Goal: Task Accomplishment & Management: Manage account settings

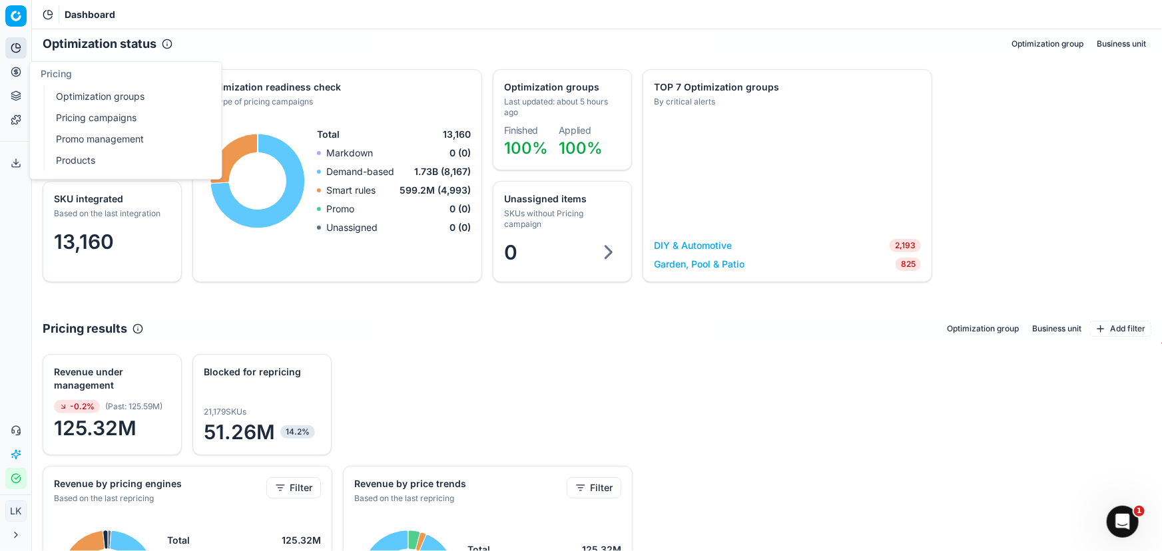
click at [126, 100] on link "Optimization groups" at bounding box center [128, 96] width 155 height 19
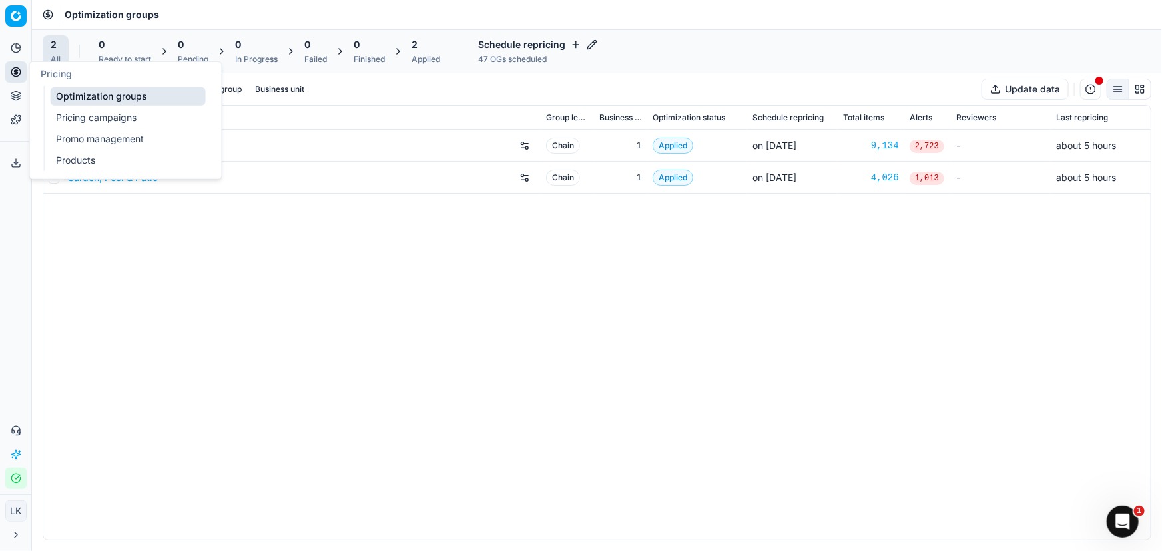
click at [672, 299] on div "DIY & Automotive Chain 1 Applied on [DATE] 9,134 2,723 - about 5 hours Garden, …" at bounding box center [596, 335] width 1107 height 410
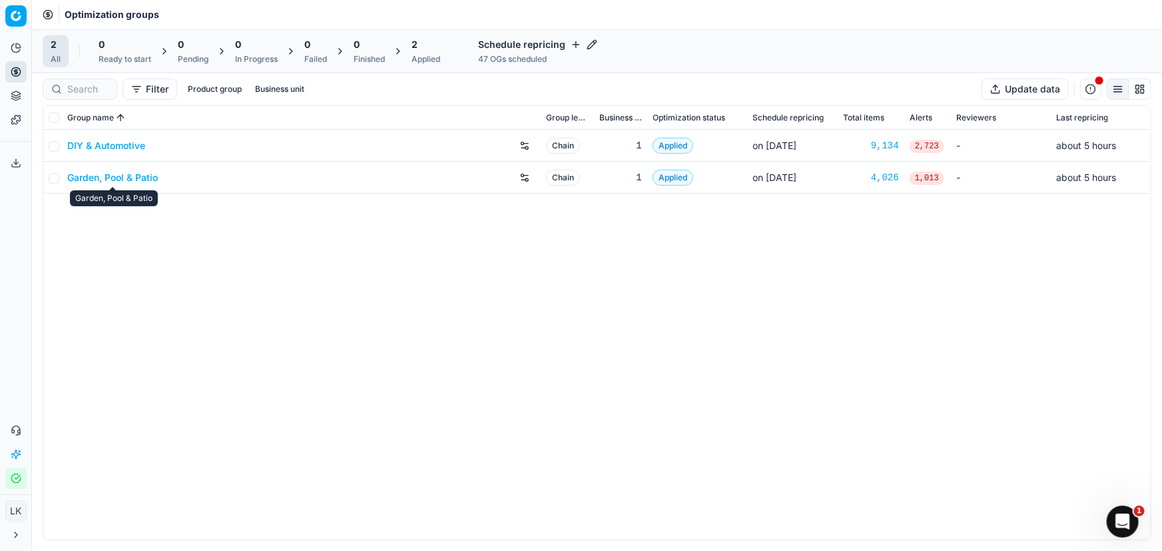
click at [140, 175] on link "Garden, Pool & Patio" at bounding box center [112, 177] width 91 height 13
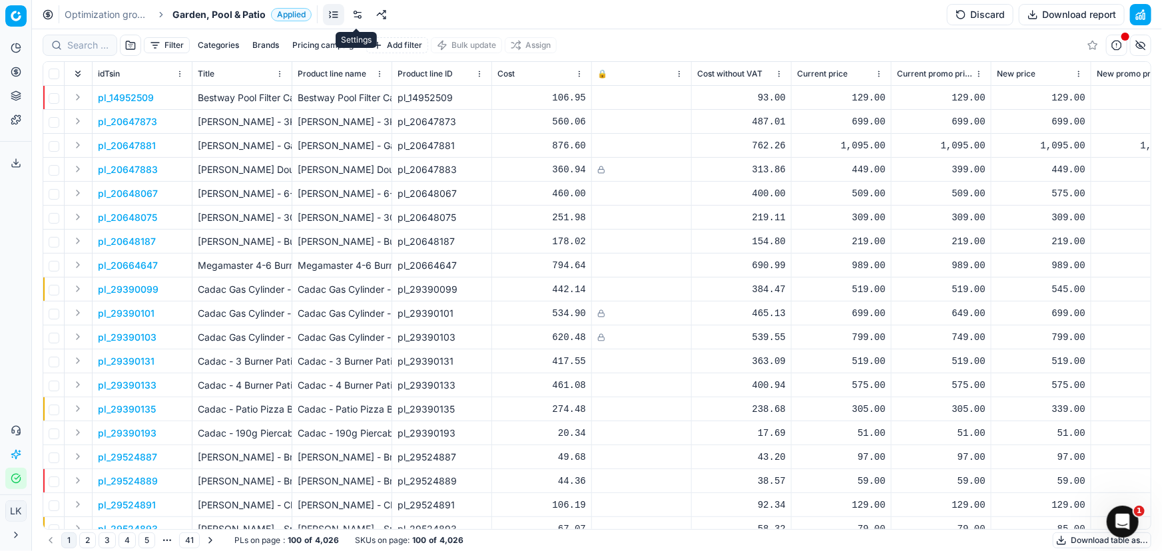
click at [353, 13] on link at bounding box center [357, 14] width 21 height 21
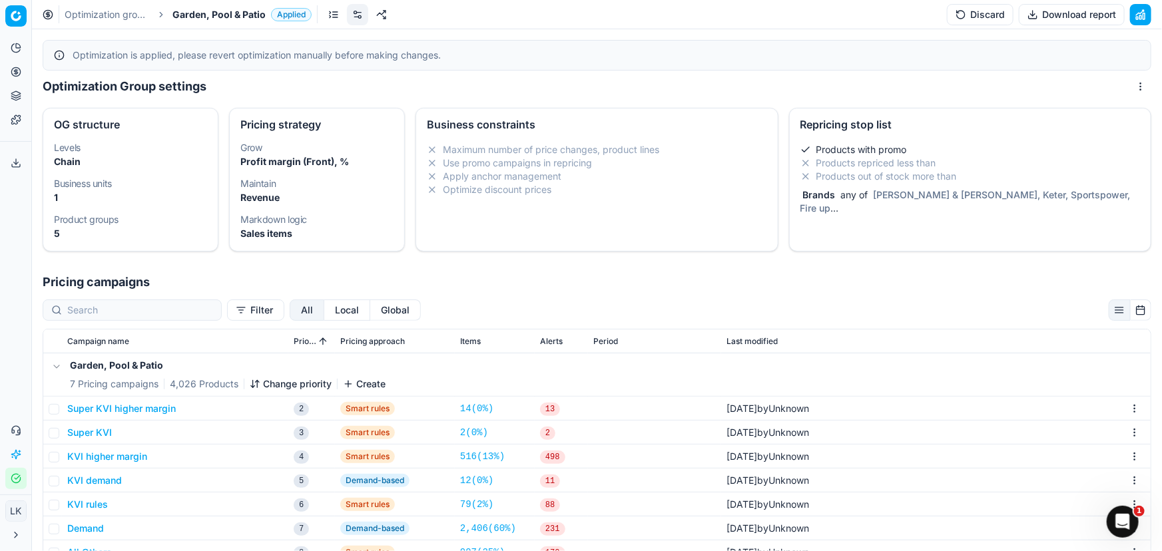
click at [877, 226] on div "Repricing stop list Products with promo Products repriced less than Products ou…" at bounding box center [970, 180] width 362 height 144
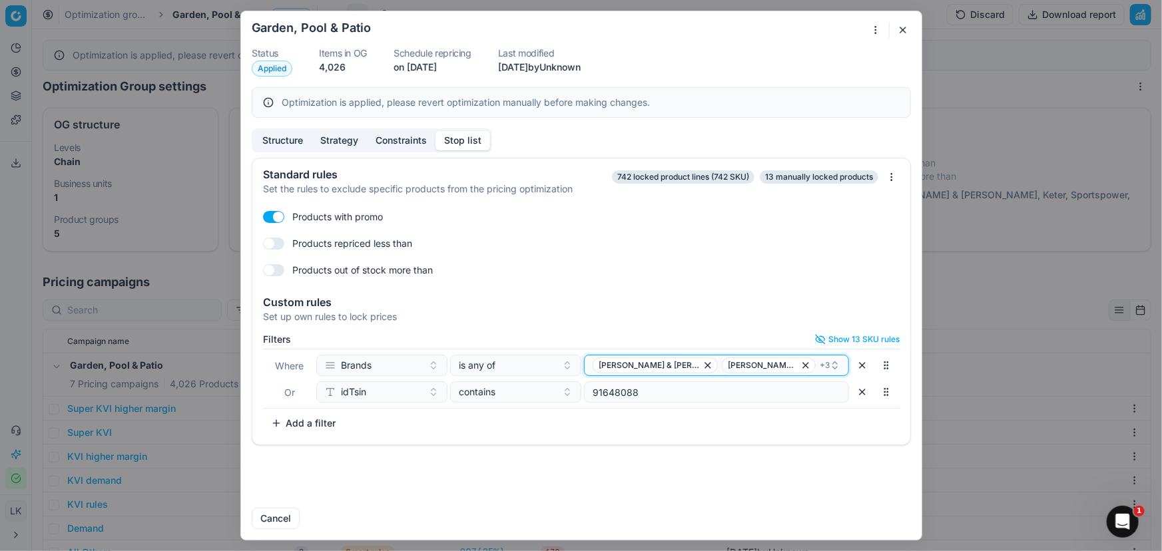
click at [805, 361] on div "[PERSON_NAME] & [PERSON_NAME]-O-Chef + 3" at bounding box center [710, 365] width 237 height 16
type input "siest"
click at [799, 411] on div "Siesta exclusive" at bounding box center [716, 415] width 260 height 21
click at [736, 479] on div "Standard rules Set the rules to exclude specific products from the pricing opti…" at bounding box center [581, 327] width 680 height 339
click at [604, 467] on div "Standard rules Set the rules to exclude specific products from the pricing opti…" at bounding box center [581, 327] width 680 height 339
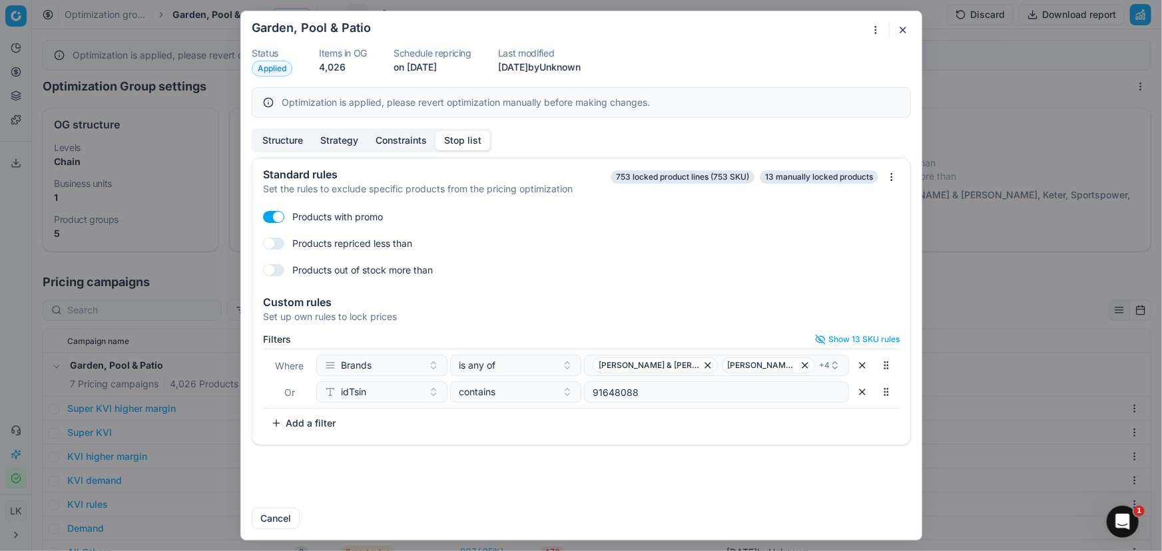
click at [898, 31] on button "button" at bounding box center [903, 30] width 16 height 16
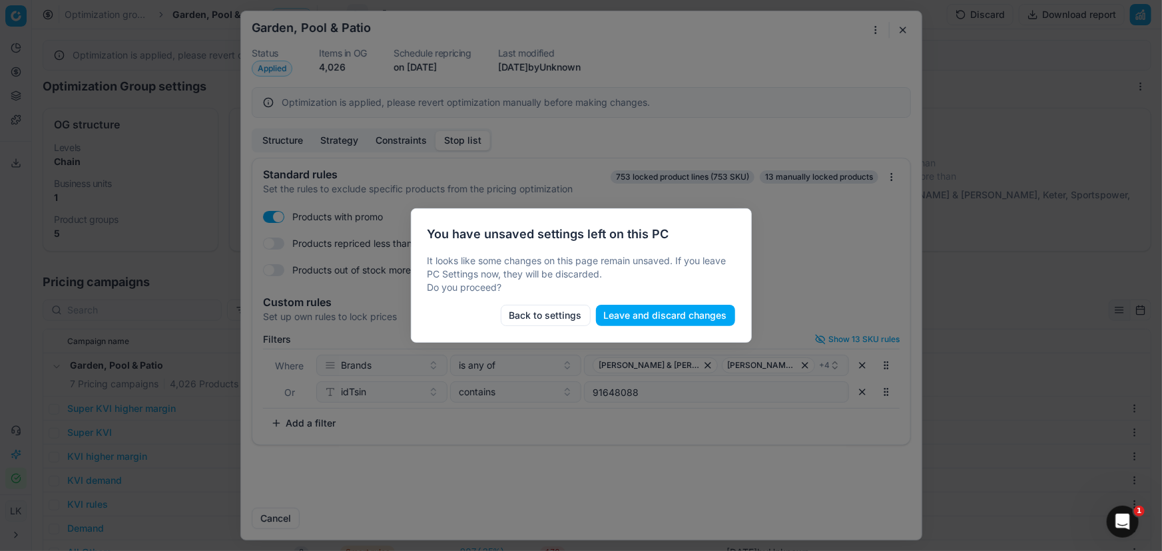
click at [546, 318] on button "Back to settings" at bounding box center [546, 315] width 90 height 21
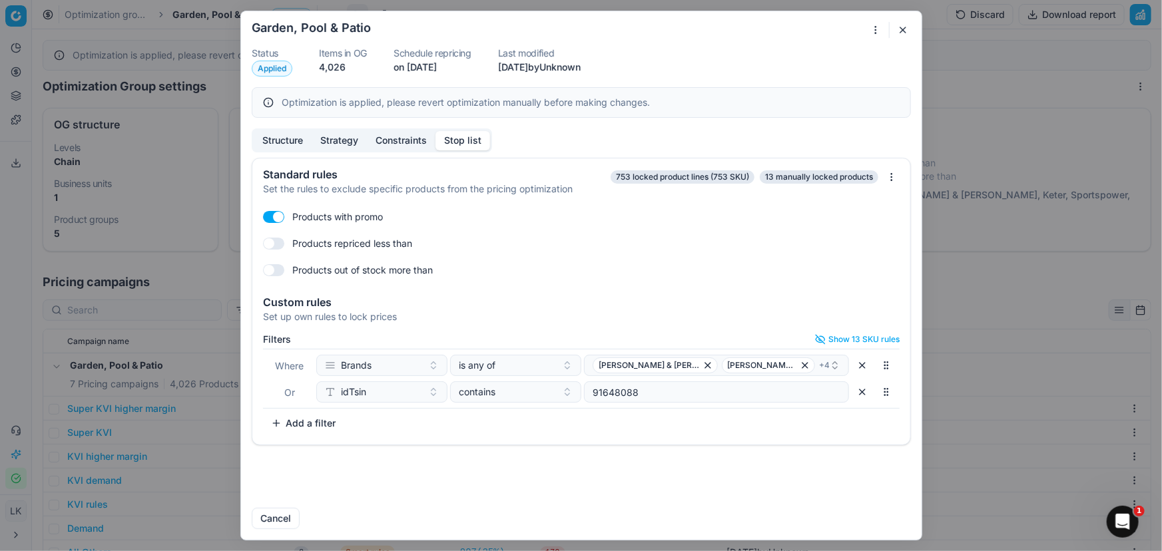
click at [908, 35] on button "button" at bounding box center [903, 30] width 16 height 16
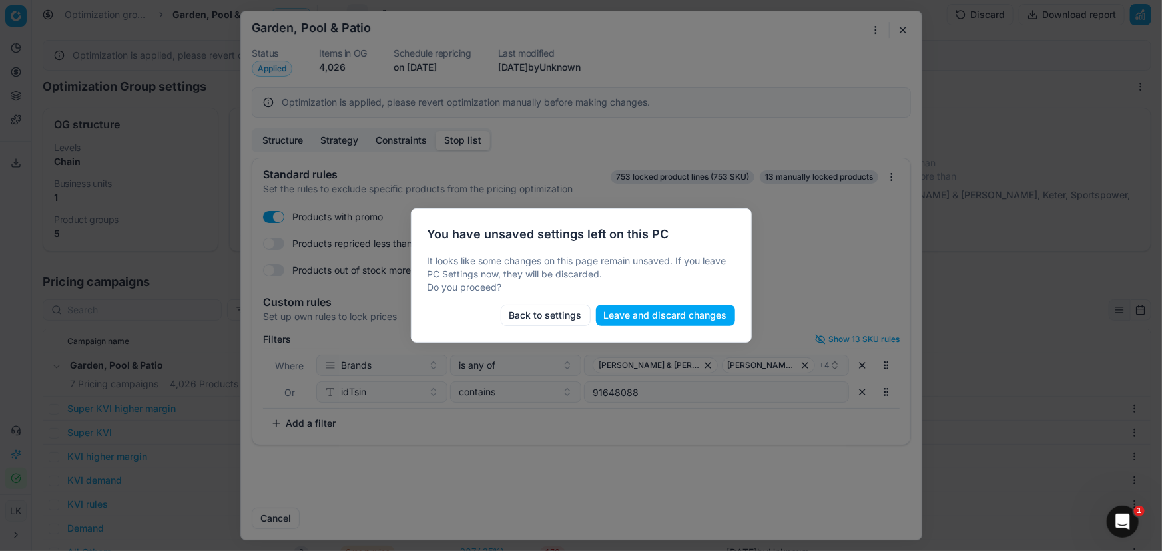
click at [636, 319] on button "Leave and discard changes" at bounding box center [665, 315] width 139 height 21
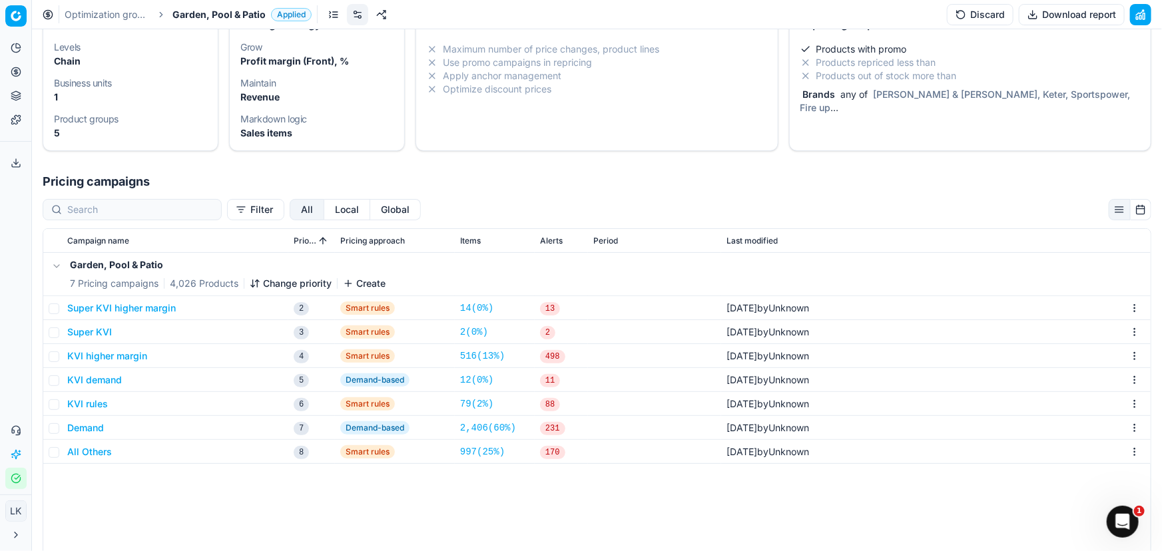
click at [416, 495] on div "Garden, Pool & Patio 7 Pricing campaigns 4,026 Products Change priority Create …" at bounding box center [596, 449] width 1107 height 392
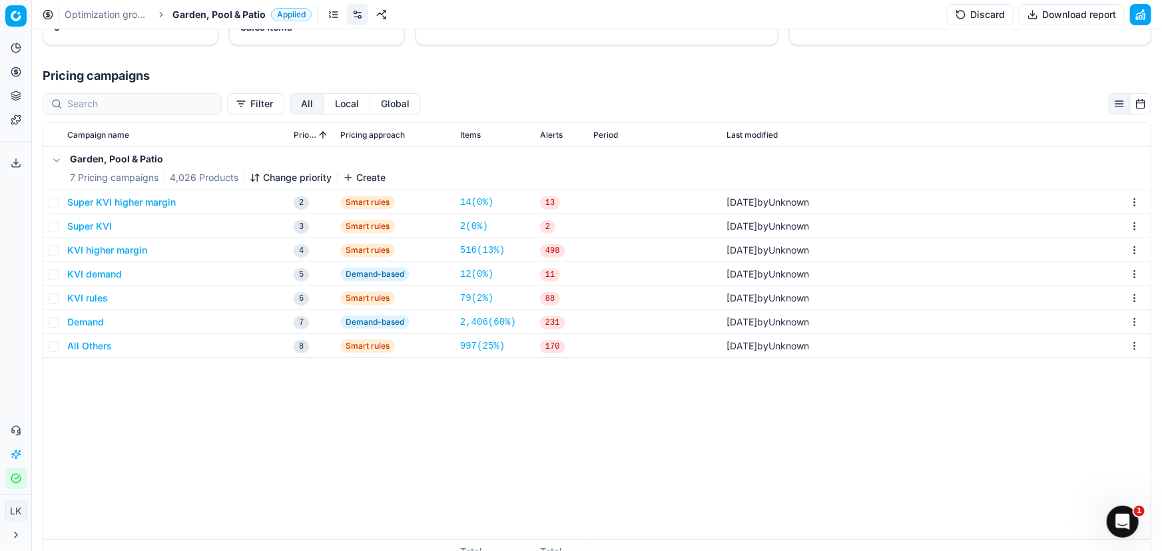
scroll to position [240, 0]
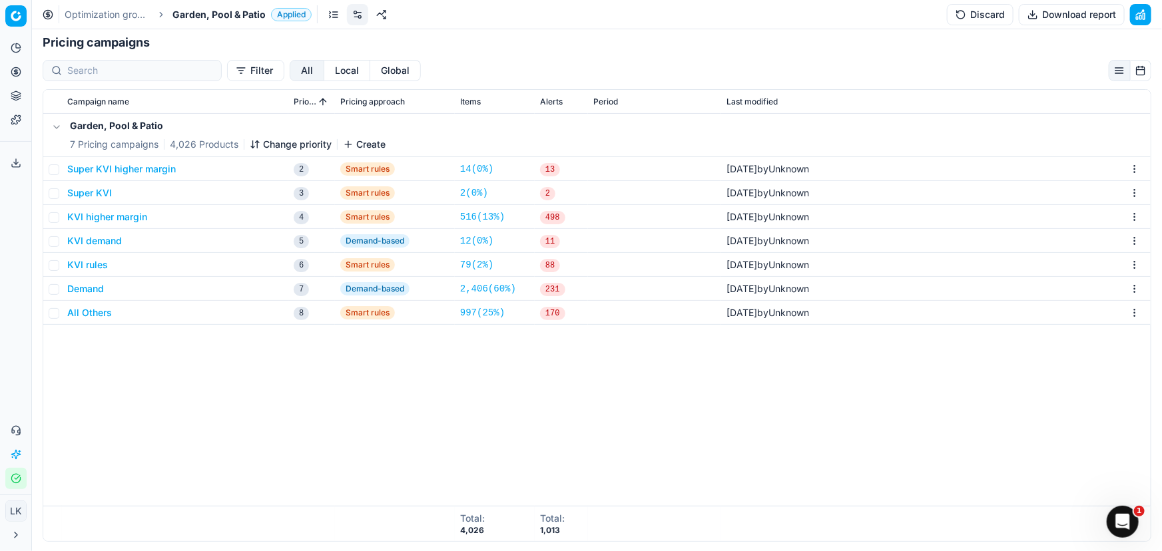
click at [608, 409] on div "Garden, Pool & Patio 7 Pricing campaigns 4,026 Products Change priority Create …" at bounding box center [596, 310] width 1107 height 392
click at [399, 393] on div "Garden, Pool & Patio 7 Pricing campaigns 4,026 Products Change priority Create …" at bounding box center [596, 310] width 1107 height 392
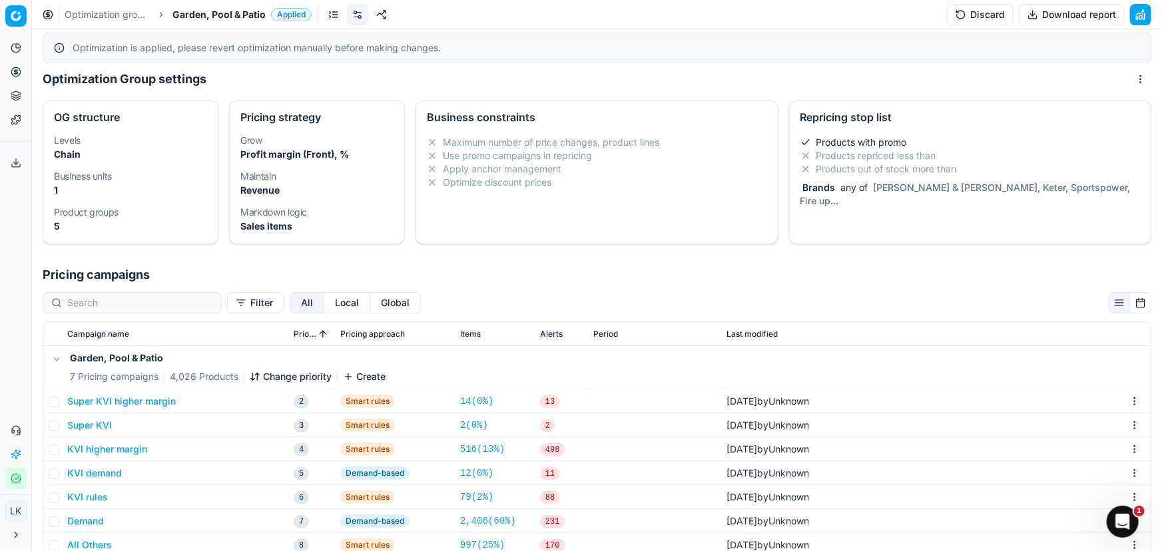
scroll to position [0, 0]
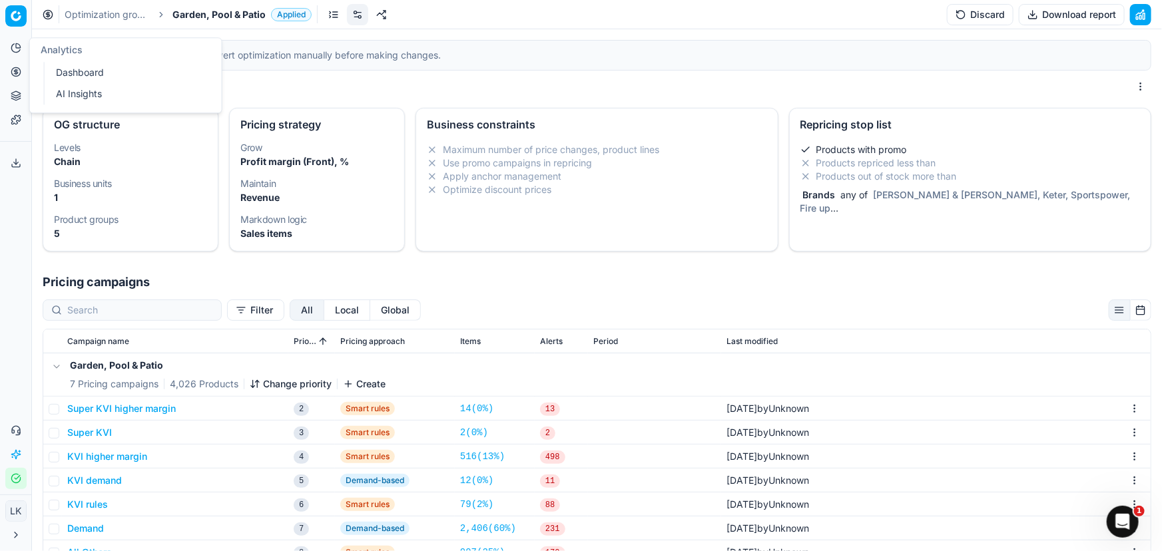
click at [15, 47] on icon at bounding box center [16, 48] width 11 height 11
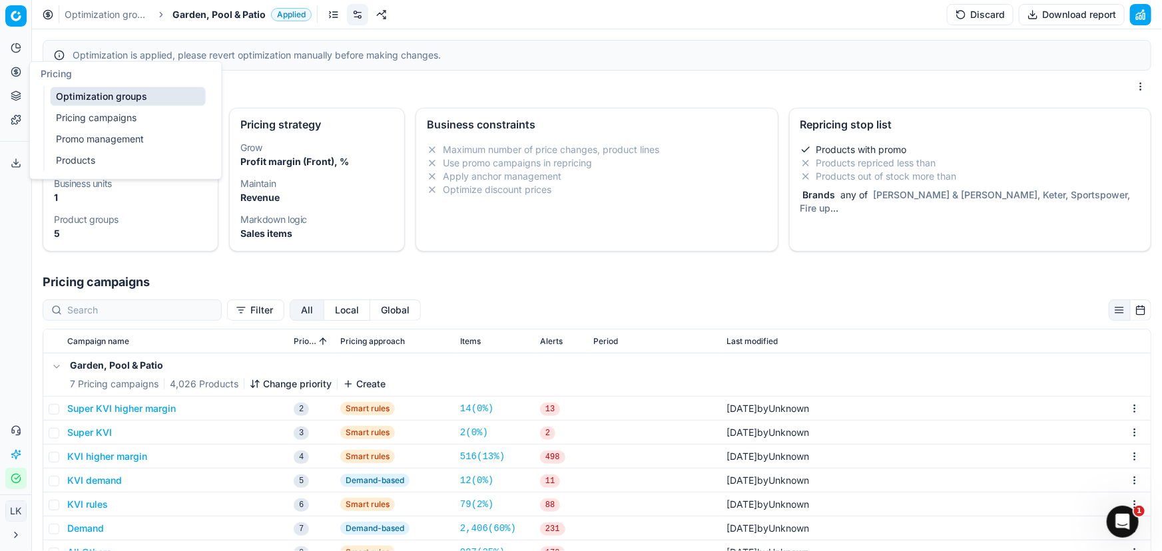
click at [103, 93] on link "Optimization groups" at bounding box center [128, 96] width 155 height 19
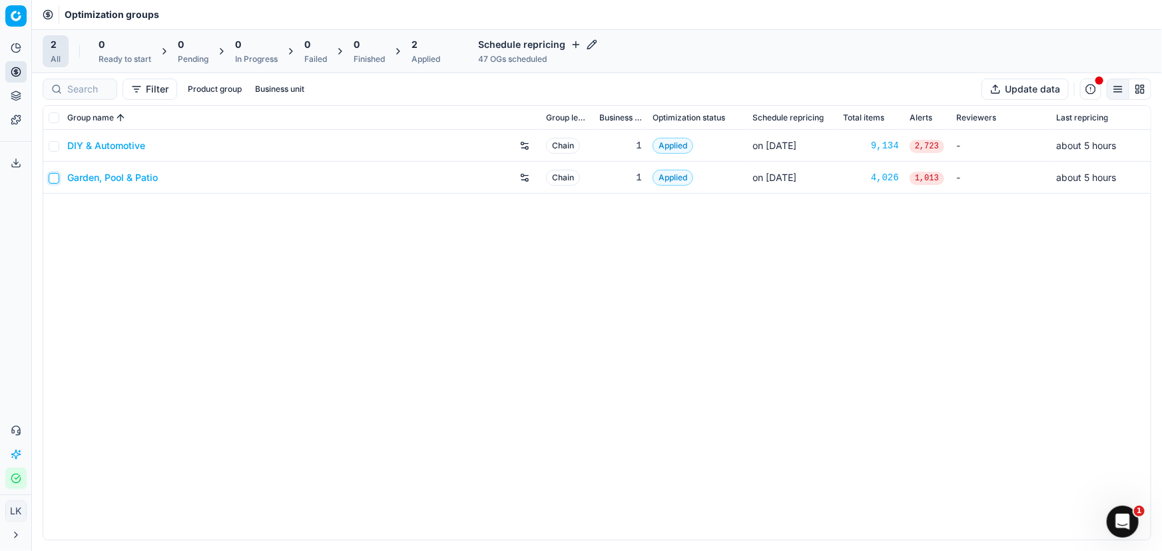
click at [53, 178] on input "checkbox" at bounding box center [54, 178] width 11 height 11
checkbox input "true"
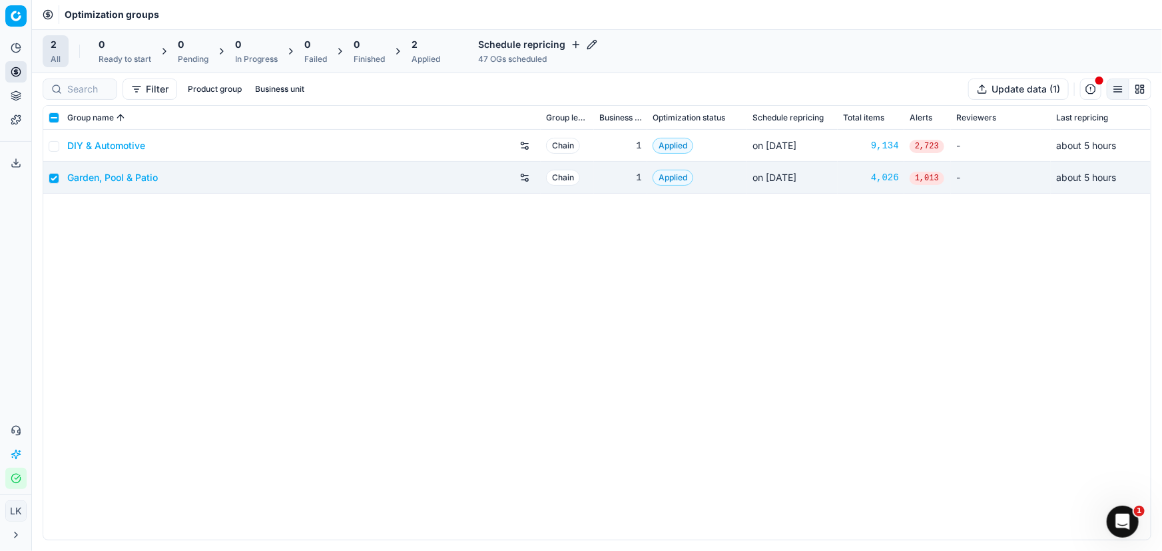
click at [339, 292] on div "DIY & Automotive Chain 1 Applied on [DATE] 9,134 2,723 - about 5 hours Garden, …" at bounding box center [596, 335] width 1107 height 410
click at [148, 244] on div "DIY & Automotive Chain 1 Applied on [DATE] 9,134 2,723 - about 5 hours Garden, …" at bounding box center [596, 335] width 1107 height 410
click at [425, 54] on div "Applied" at bounding box center [425, 59] width 29 height 11
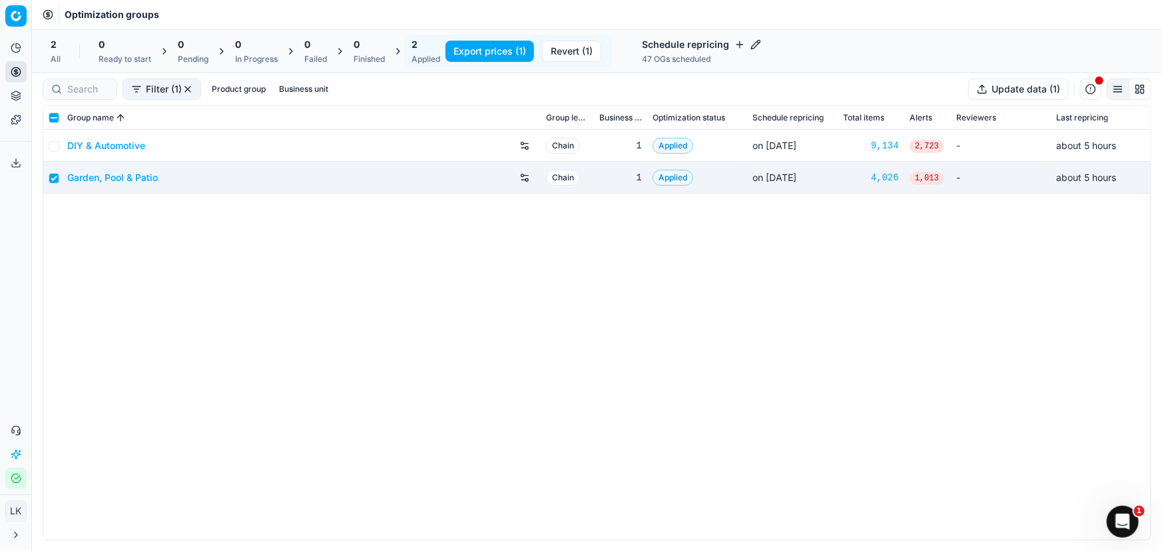
click at [585, 49] on button "Revert (1)" at bounding box center [571, 51] width 59 height 21
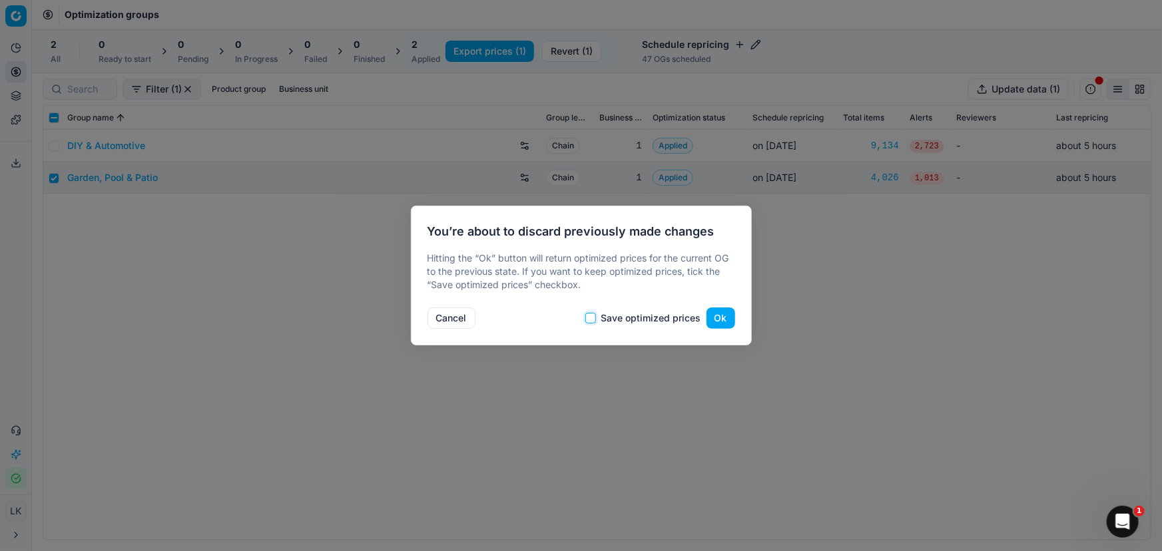
click at [592, 315] on input "Save optimized prices" at bounding box center [590, 318] width 11 height 11
checkbox input "true"
click at [719, 317] on button "Ok" at bounding box center [720, 318] width 29 height 21
checkbox input "false"
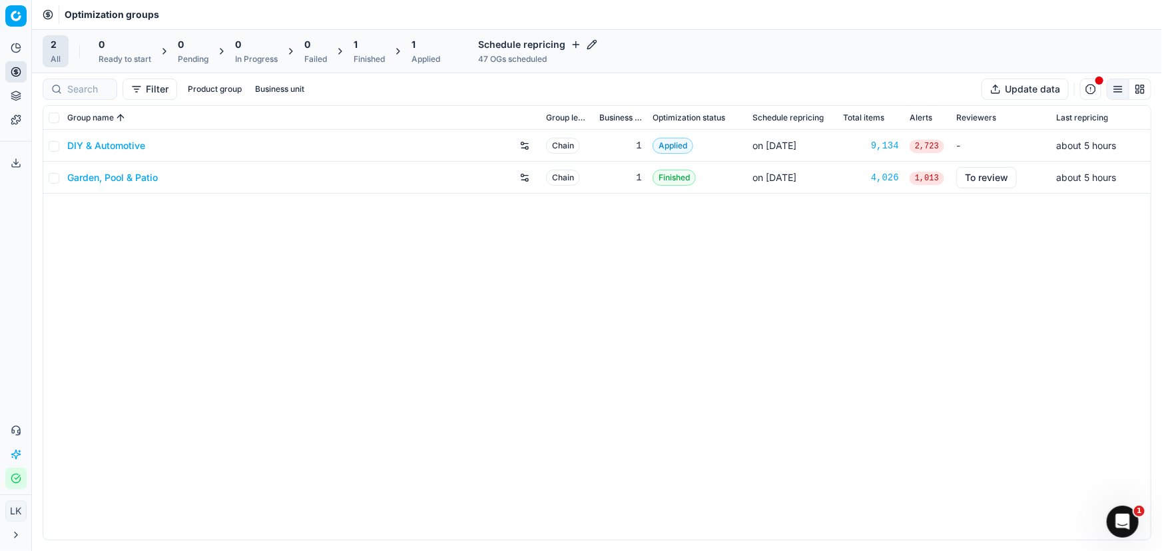
click at [220, 230] on div "DIY & Automotive Chain 1 Applied on [DATE] 9,134 2,723 - about 5 hours Garden, …" at bounding box center [596, 335] width 1107 height 410
click at [343, 53] on icon at bounding box center [340, 51] width 11 height 11
click at [377, 59] on div "Finished" at bounding box center [368, 59] width 31 height 11
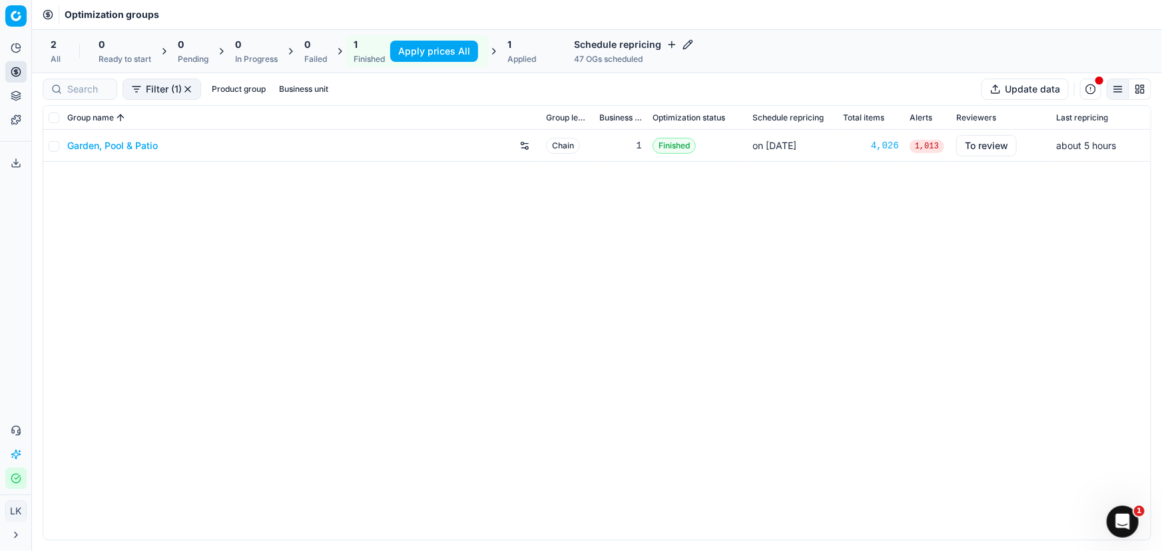
click at [332, 279] on div "Garden, Pool & Patio Chain 1 Finished on [DATE] 4,026 1,013 To review about 5 h…" at bounding box center [596, 335] width 1107 height 410
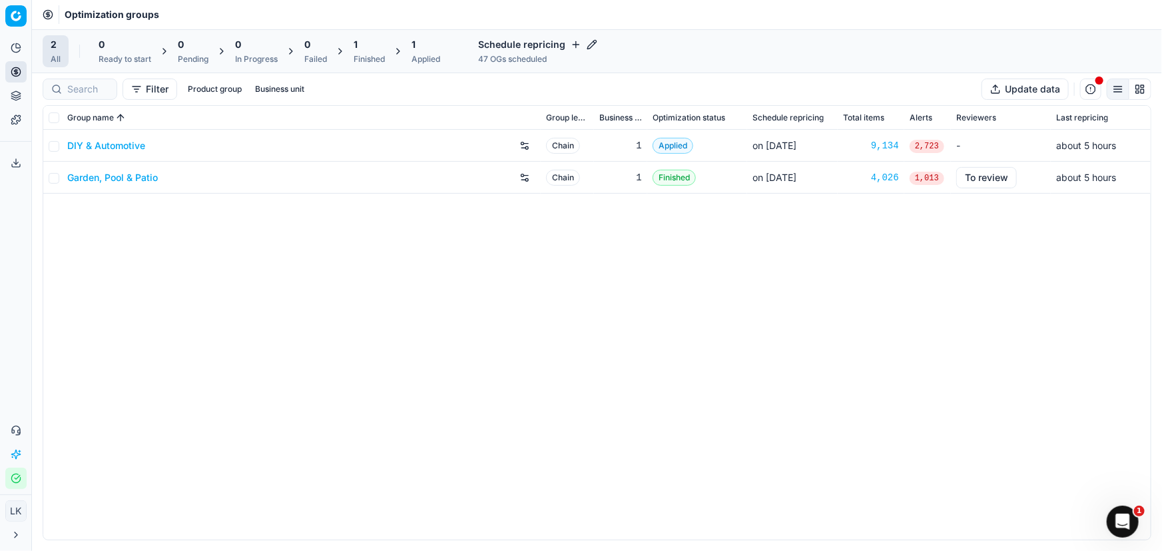
click at [238, 286] on div "DIY & Automotive Chain 1 Applied on [DATE] 9,134 2,723 - about 5 hours Garden, …" at bounding box center [596, 335] width 1107 height 410
click at [266, 407] on div "DIY & Automotive Chain 1 Applied on [DATE] 9,134 2,723 - about 5 hours Garden, …" at bounding box center [596, 335] width 1107 height 410
click at [112, 93] on link "Optimization groups" at bounding box center [128, 96] width 155 height 19
click at [505, 312] on div "DIY & Automotive Chain 1 Applied on [DATE] 9,134 2,723 - about 5 hours Garden, …" at bounding box center [596, 335] width 1107 height 410
click at [261, 174] on div "Garden, Pool & Patio" at bounding box center [301, 177] width 468 height 21
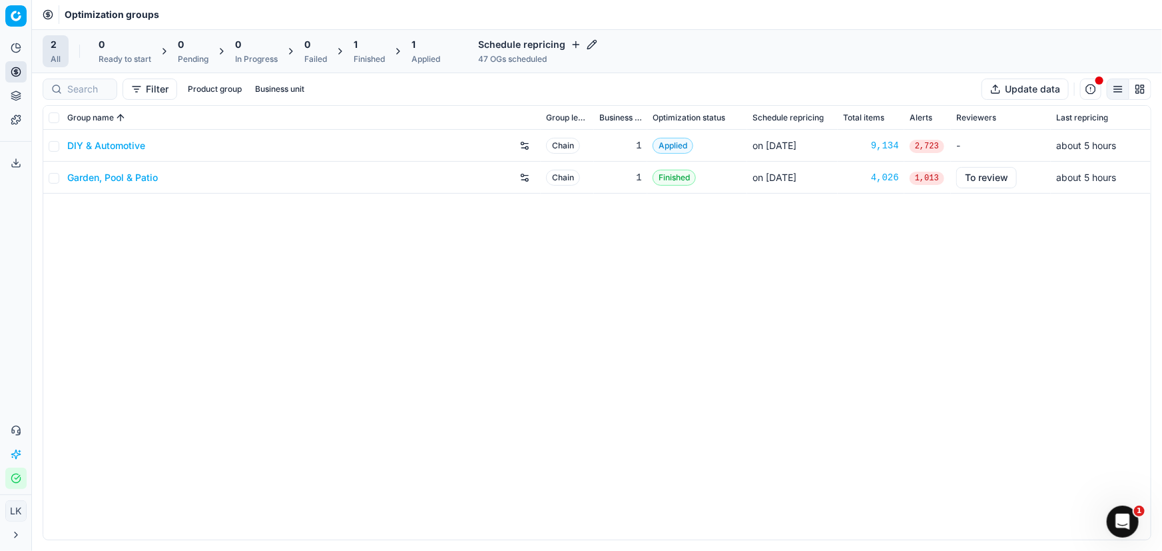
click at [121, 175] on link "Garden, Pool & Patio" at bounding box center [112, 177] width 91 height 13
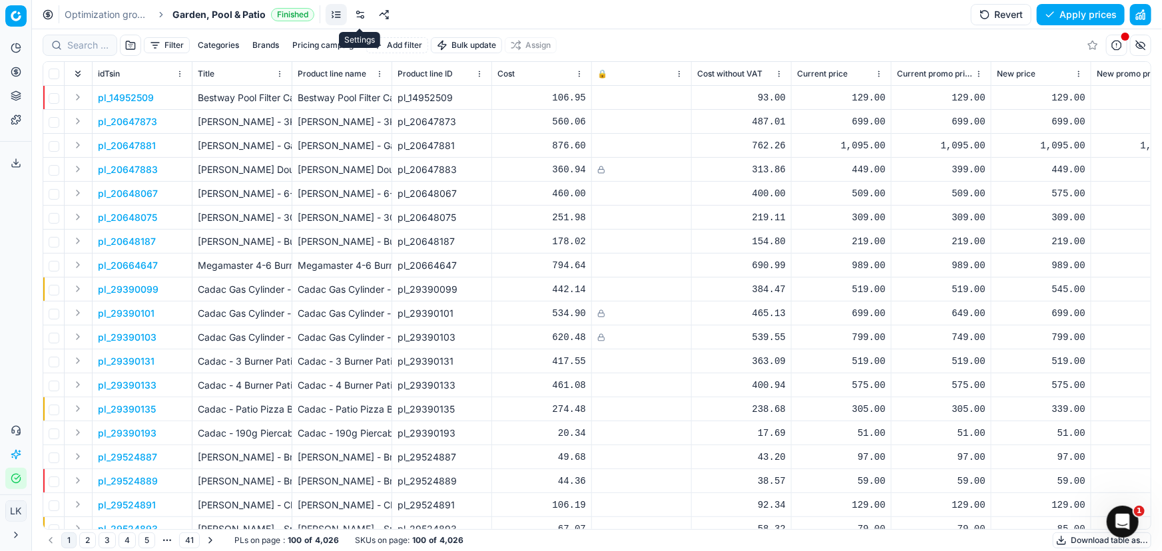
drag, startPoint x: 359, startPoint y: 17, endPoint x: 354, endPoint y: 34, distance: 17.3
click at [359, 17] on link at bounding box center [359, 14] width 21 height 21
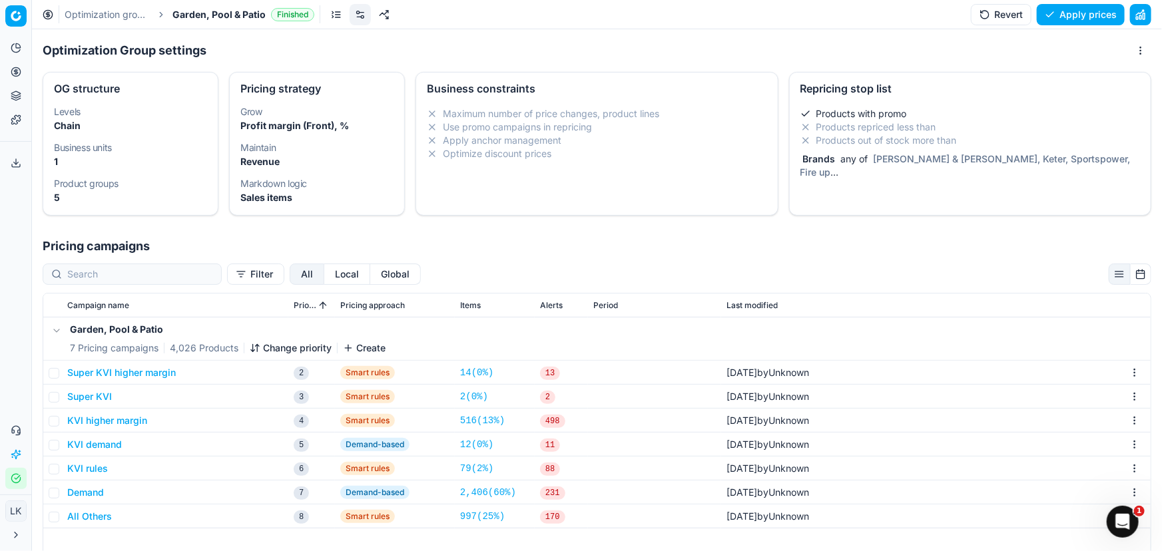
click at [1012, 108] on li "Products with promo" at bounding box center [969, 113] width 339 height 13
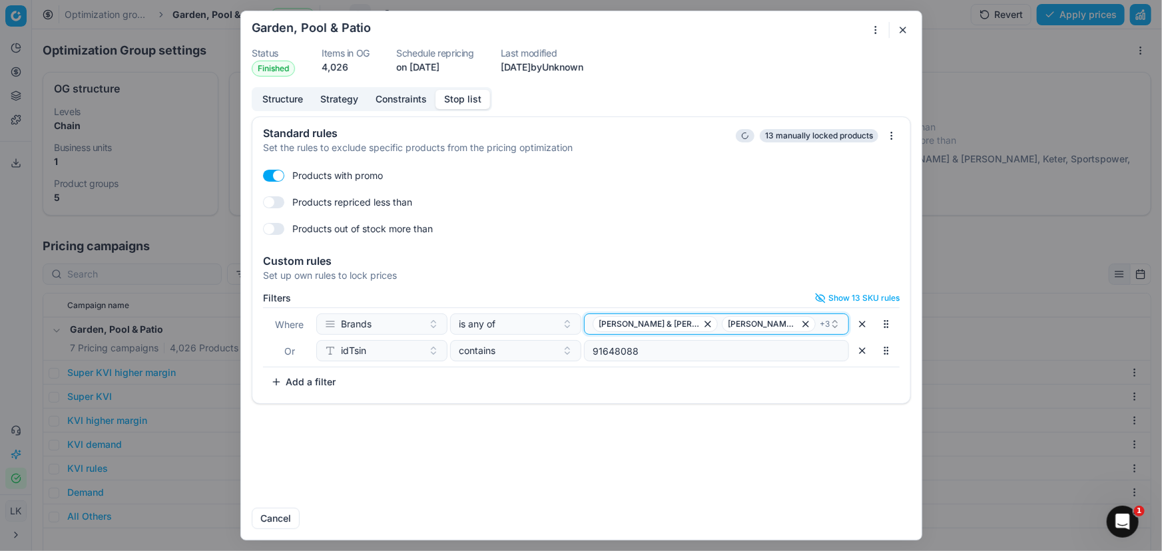
click at [785, 325] on div "[PERSON_NAME] & [PERSON_NAME]-O-Chef + 3" at bounding box center [710, 324] width 237 height 16
type input "sies"
click at [699, 373] on div "Siesta exclusive" at bounding box center [716, 374] width 260 height 21
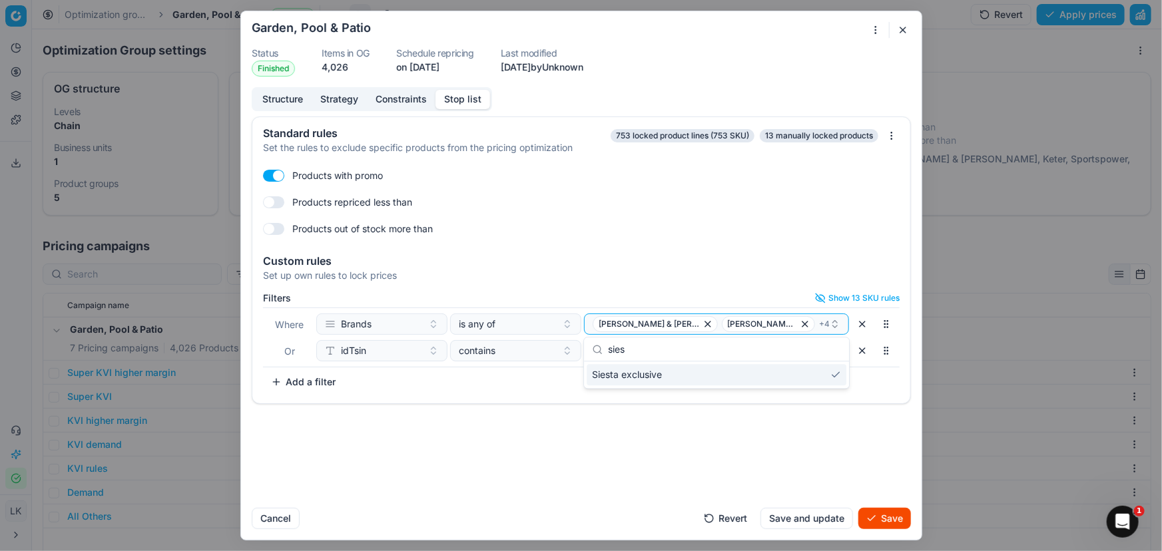
click at [785, 515] on button "Save and update" at bounding box center [806, 518] width 93 height 21
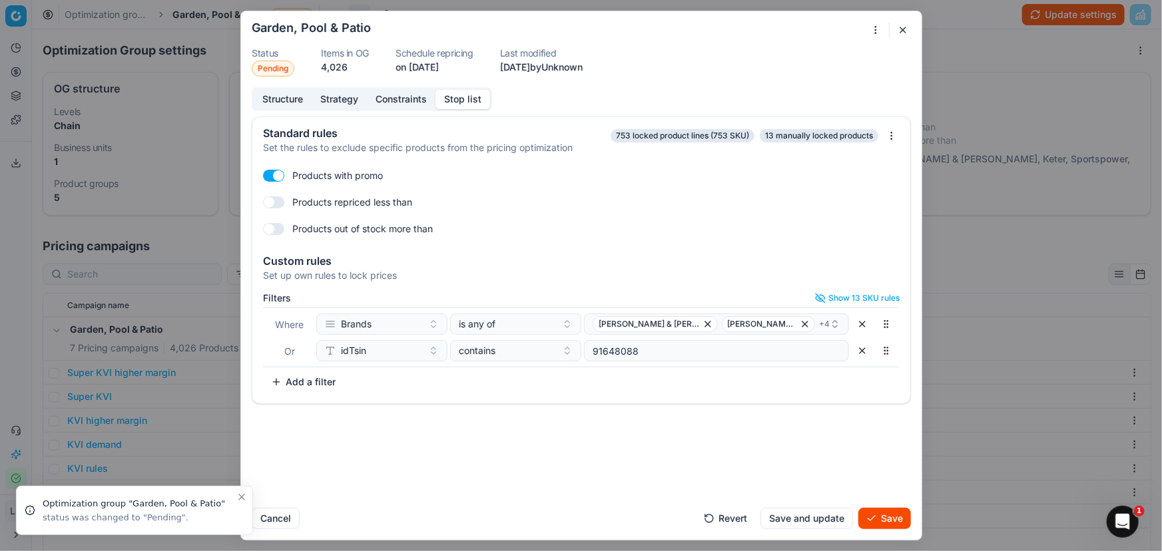
click at [881, 519] on button "Save" at bounding box center [884, 518] width 53 height 21
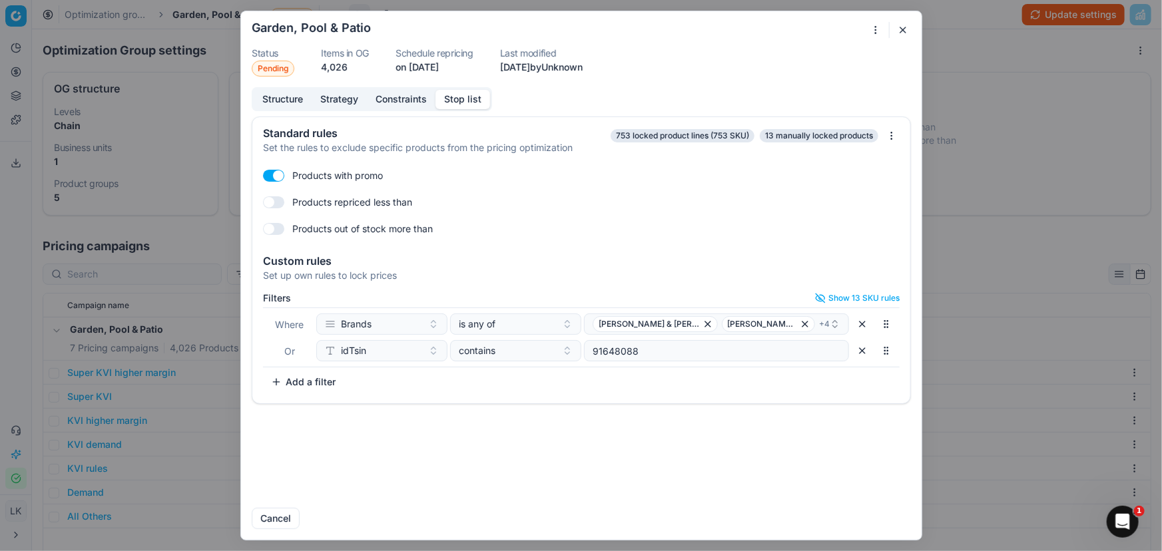
drag, startPoint x: 678, startPoint y: 443, endPoint x: 783, endPoint y: 126, distance: 334.5
click at [678, 443] on div "Standard rules Set the rules to exclude specific products from the pricing opti…" at bounding box center [581, 306] width 680 height 381
click at [902, 23] on button "button" at bounding box center [903, 30] width 16 height 16
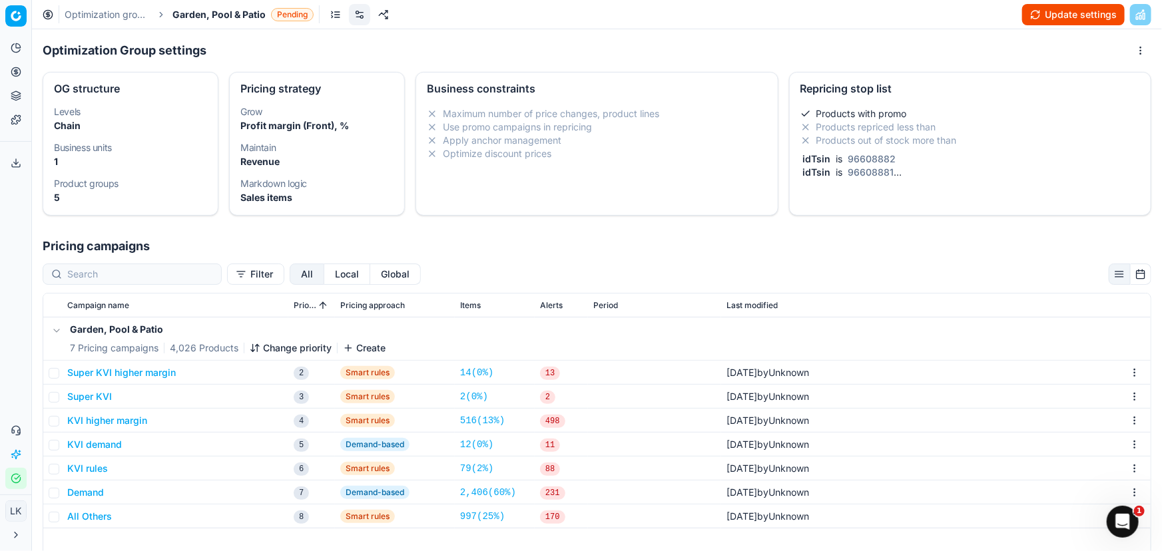
click at [1036, 147] on div "Products with promo Products repriced less than Products out of stock more than…" at bounding box center [969, 143] width 339 height 72
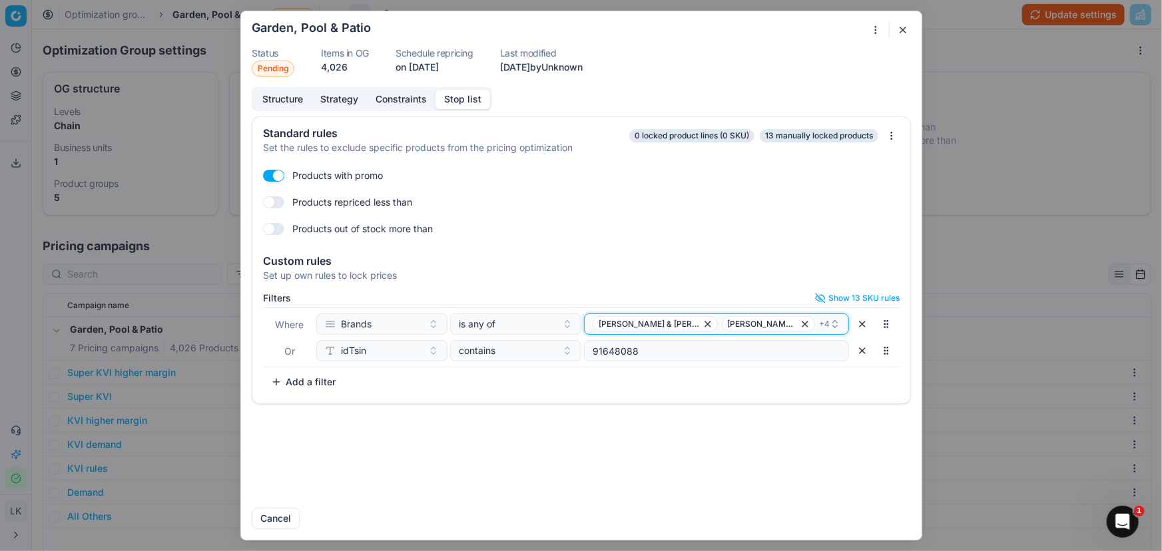
click at [800, 319] on div "[PERSON_NAME] & [PERSON_NAME]-O-Chef + 4" at bounding box center [710, 324] width 237 height 16
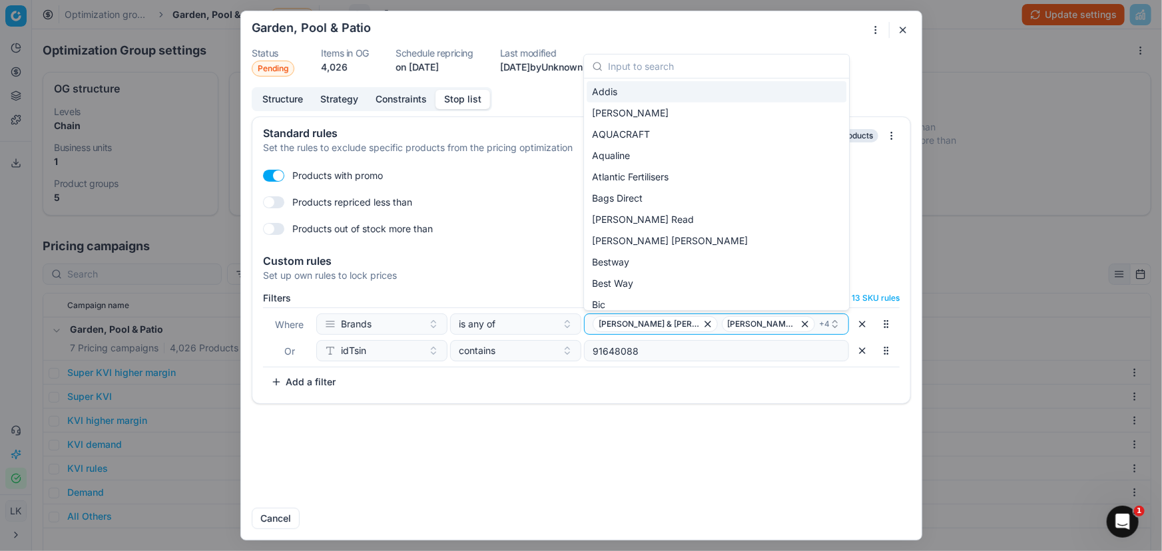
click at [723, 475] on div "Standard rules Set the rules to exclude specific products from the pricing opti…" at bounding box center [581, 306] width 680 height 381
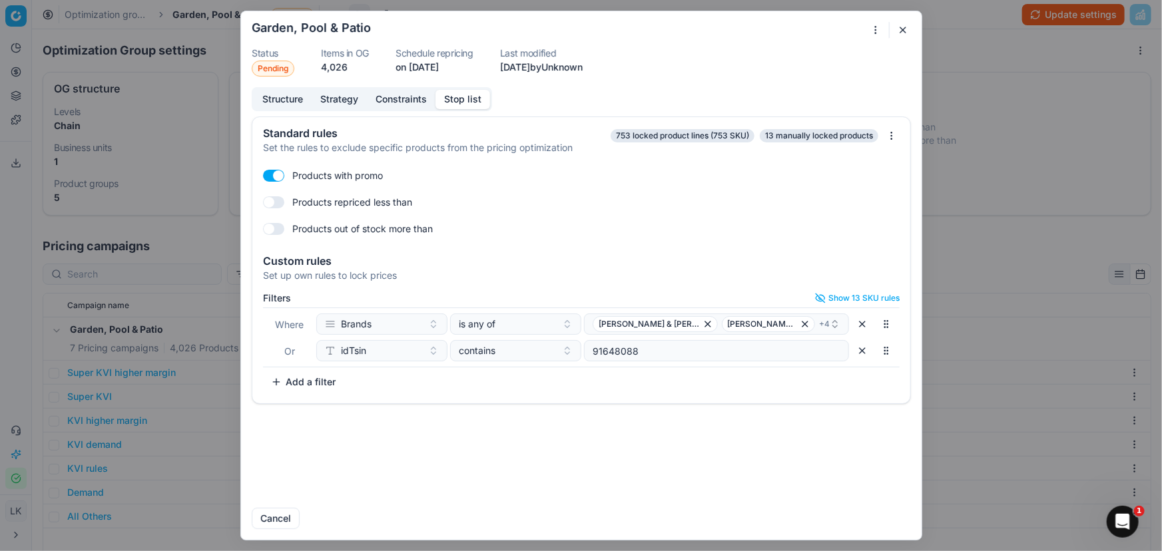
click at [828, 298] on button "Show 13 SKU rules" at bounding box center [857, 298] width 85 height 11
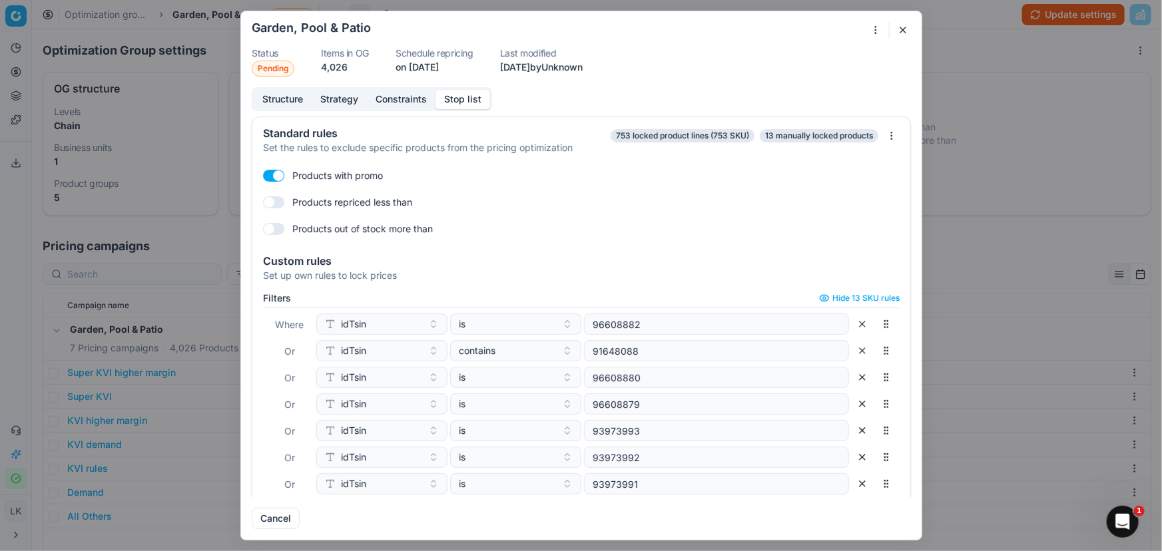
click at [664, 220] on div "Products out of stock more than" at bounding box center [581, 228] width 636 height 21
click at [584, 192] on div "Products repriced less than" at bounding box center [581, 202] width 636 height 21
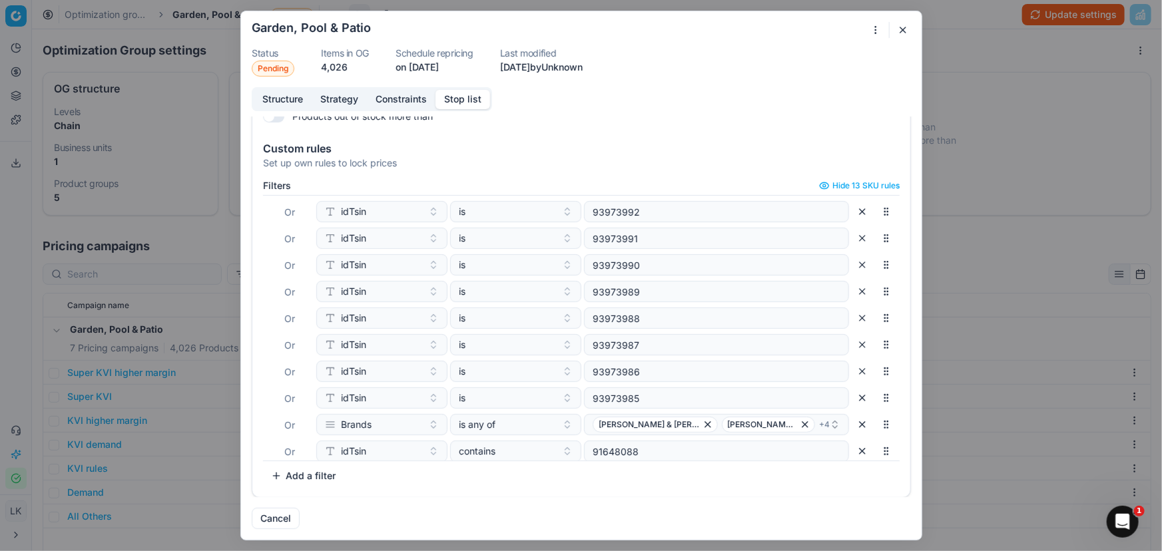
scroll to position [140, 0]
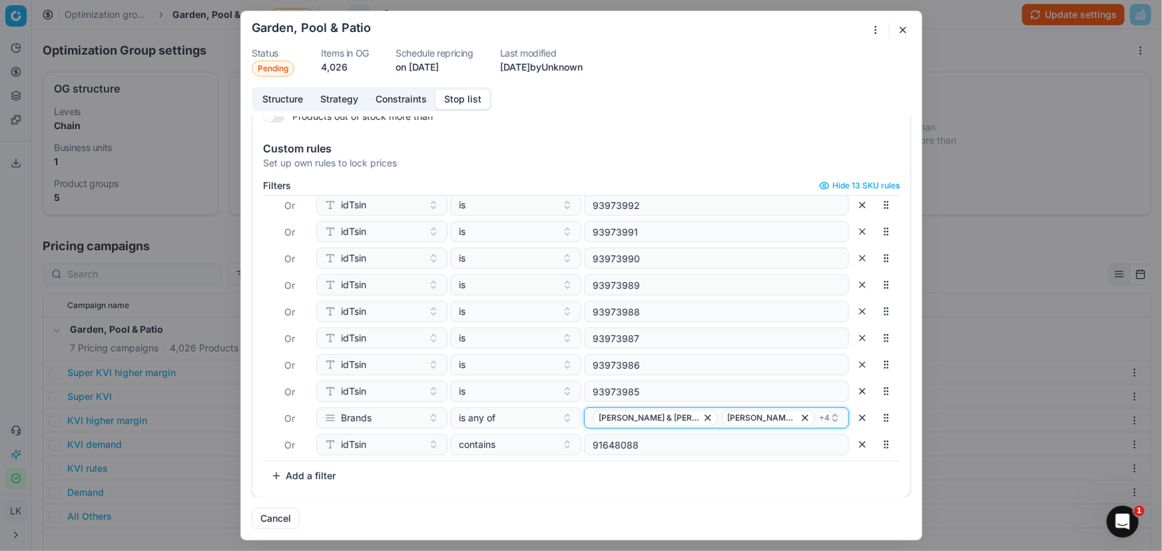
click at [791, 413] on div "[PERSON_NAME] & [PERSON_NAME]-O-Chef + 4" at bounding box center [710, 418] width 237 height 16
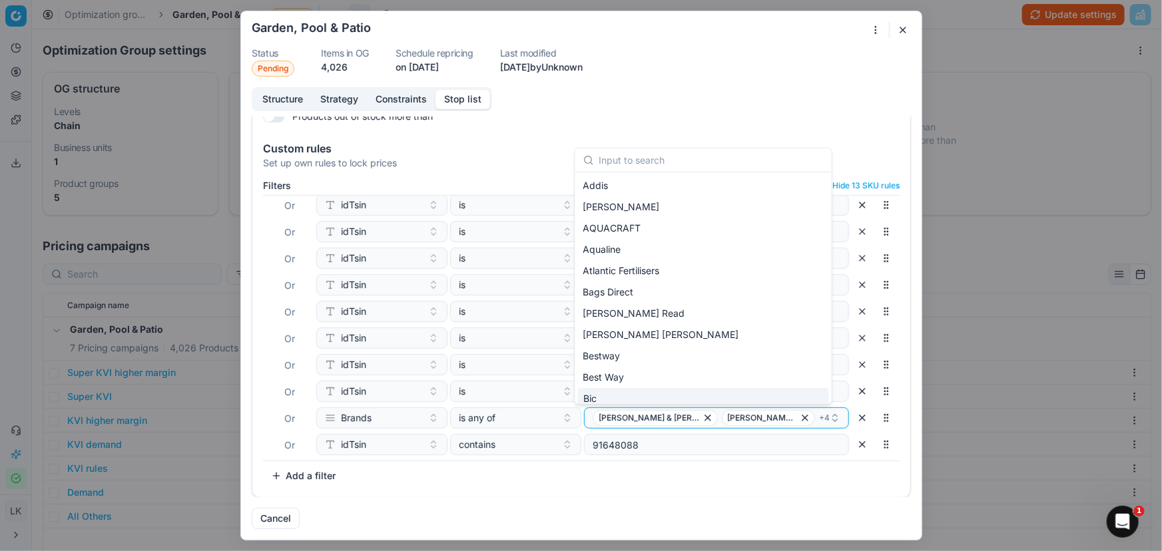
click at [807, 515] on div "Cancel" at bounding box center [581, 513] width 659 height 32
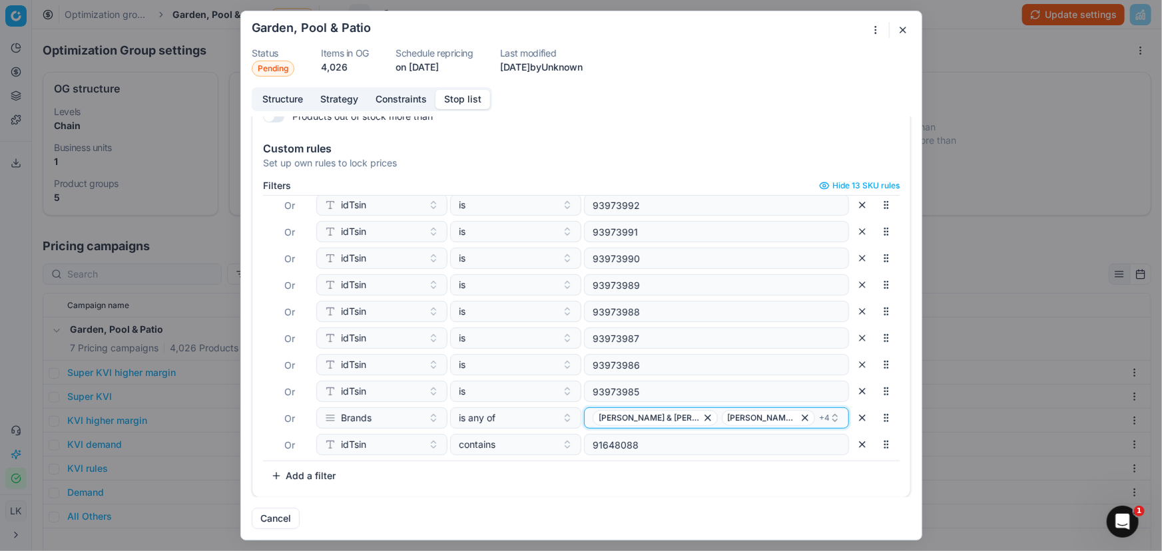
click at [819, 419] on span "+ 4" at bounding box center [824, 418] width 11 height 11
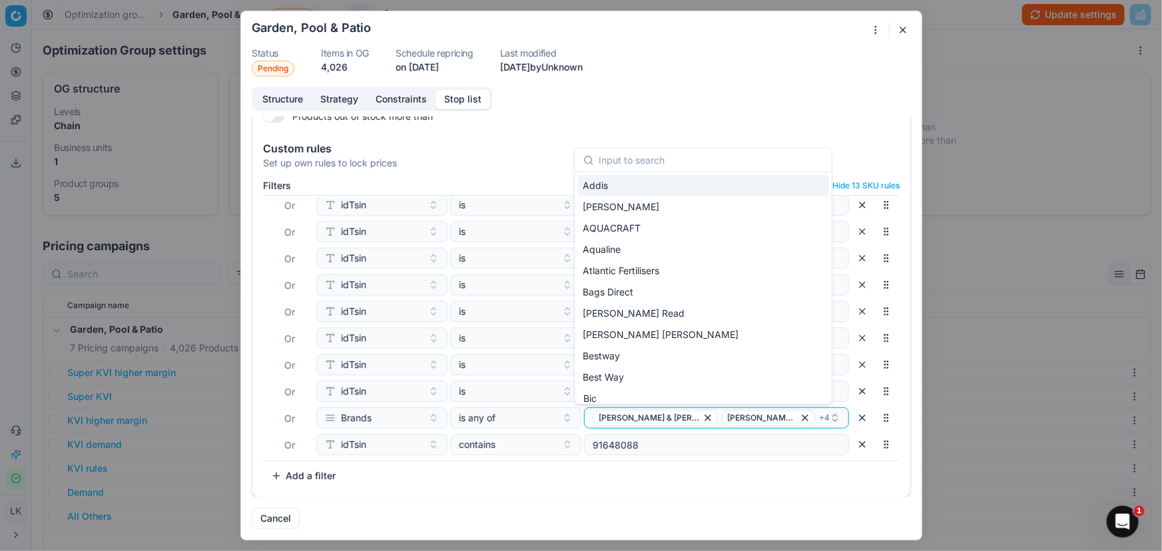
click at [767, 507] on div "Cancel" at bounding box center [581, 513] width 659 height 32
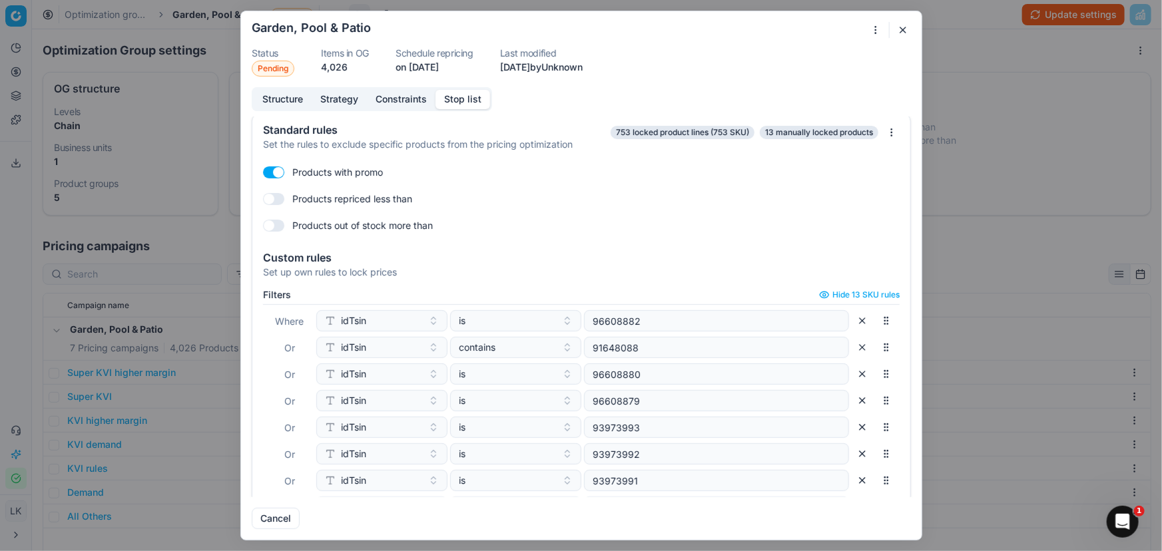
scroll to position [0, 0]
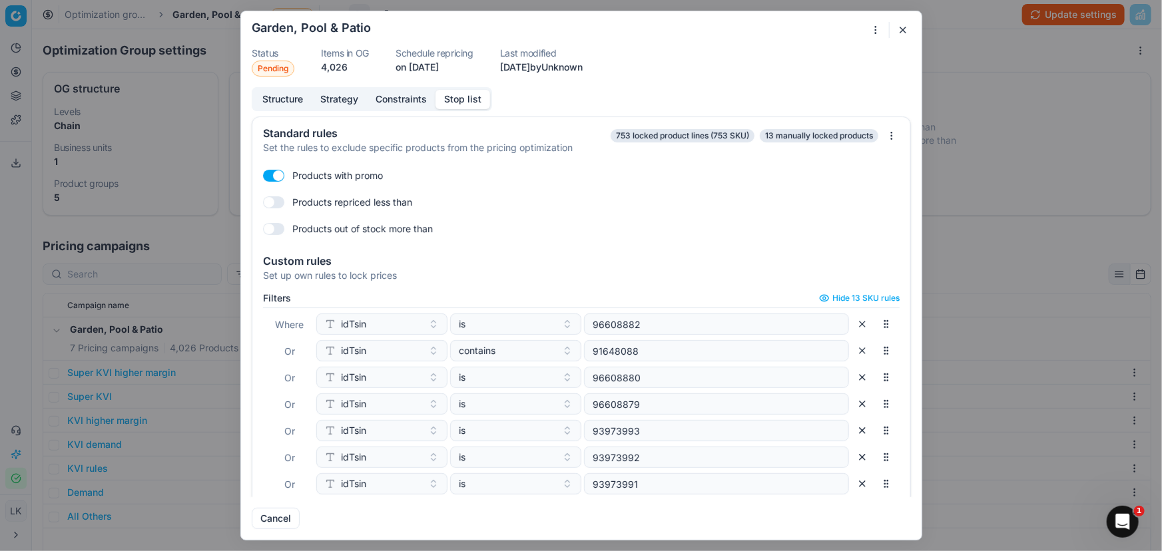
click at [587, 227] on div "Products out of stock more than" at bounding box center [581, 228] width 636 height 21
click at [899, 33] on button "button" at bounding box center [903, 30] width 16 height 16
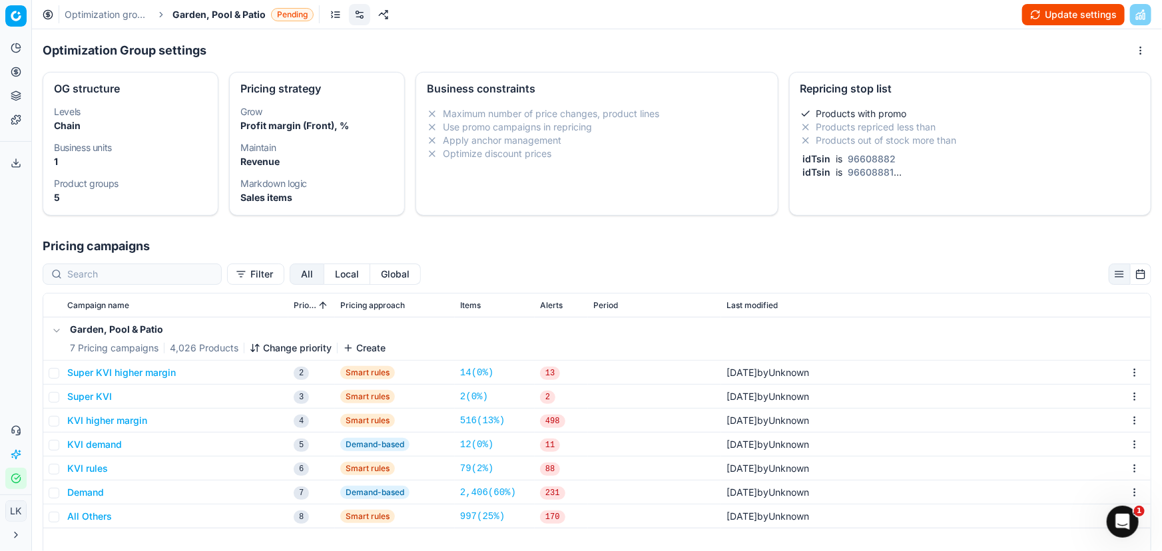
click at [996, 126] on li "Products repriced less than" at bounding box center [969, 126] width 339 height 13
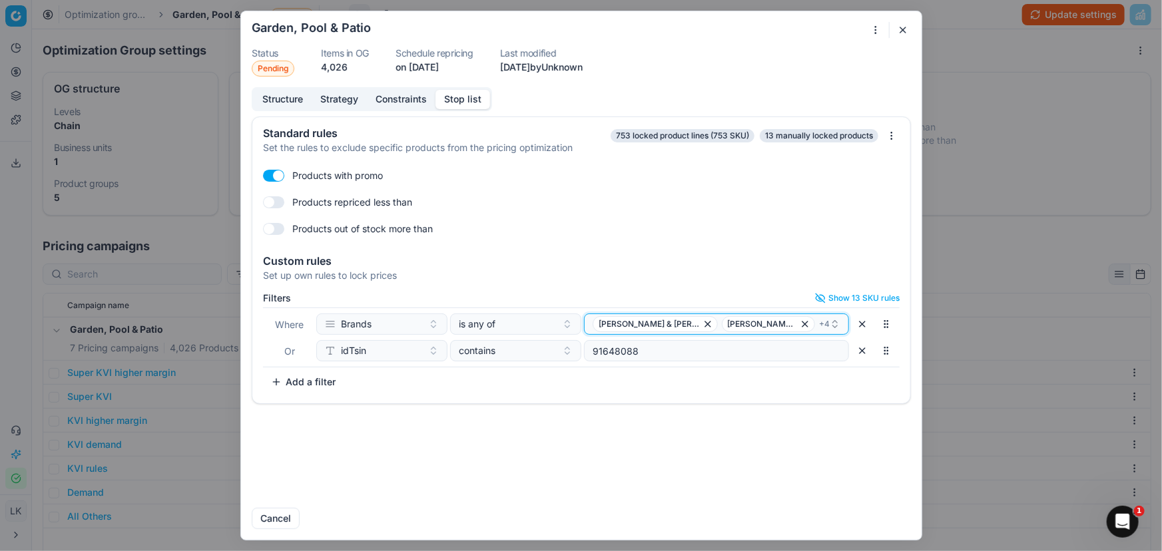
click at [806, 319] on div "[PERSON_NAME] & [PERSON_NAME]-O-Chef + 4" at bounding box center [710, 324] width 237 height 16
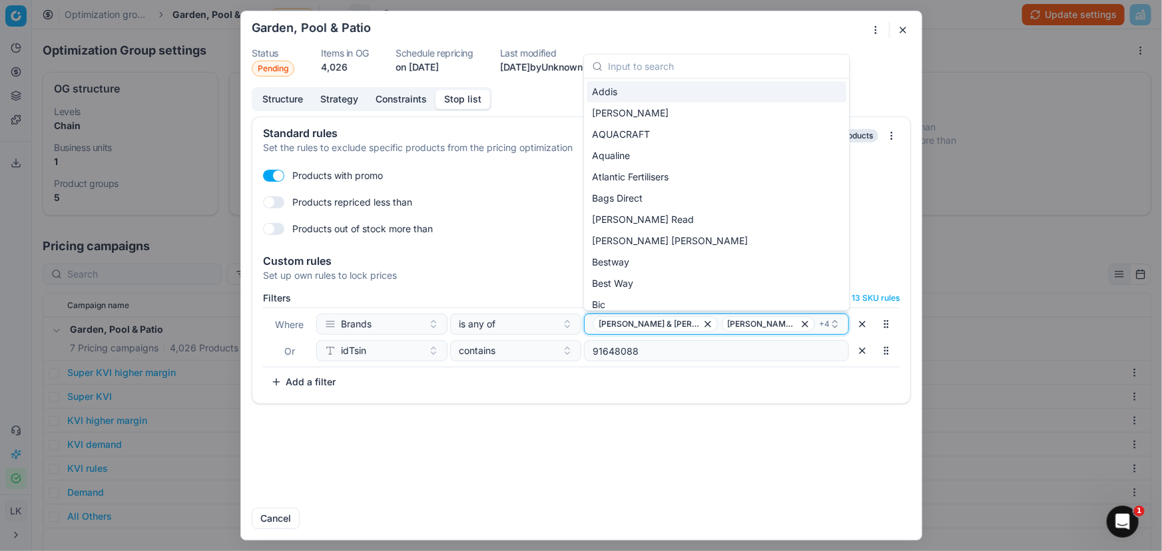
click at [806, 319] on div "[PERSON_NAME] & [PERSON_NAME]-O-Chef + 4" at bounding box center [710, 324] width 237 height 16
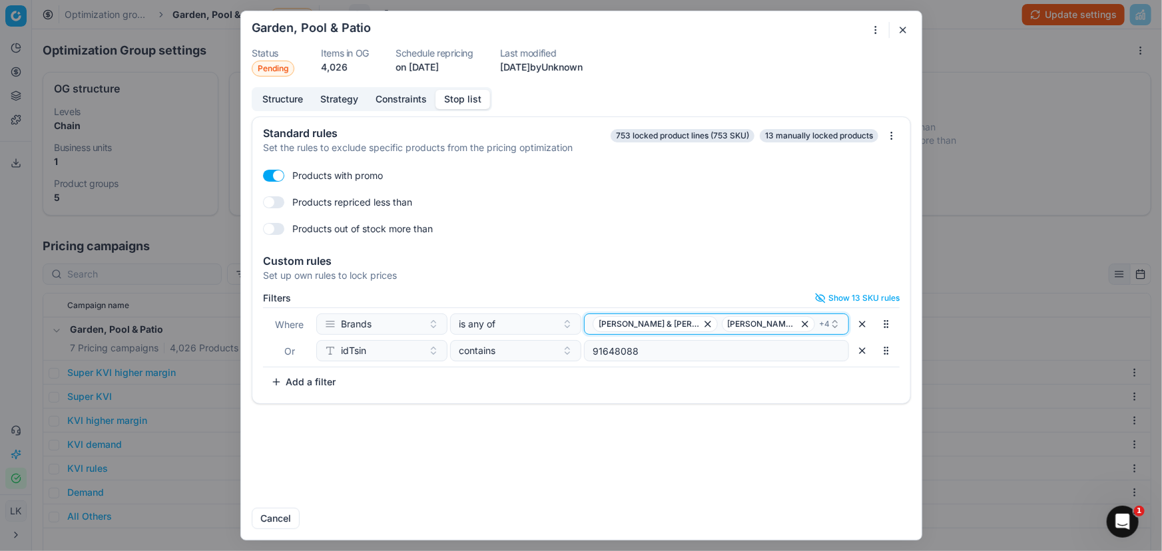
click at [805, 318] on div "[PERSON_NAME] & [PERSON_NAME]-O-Chef + 4" at bounding box center [710, 324] width 237 height 16
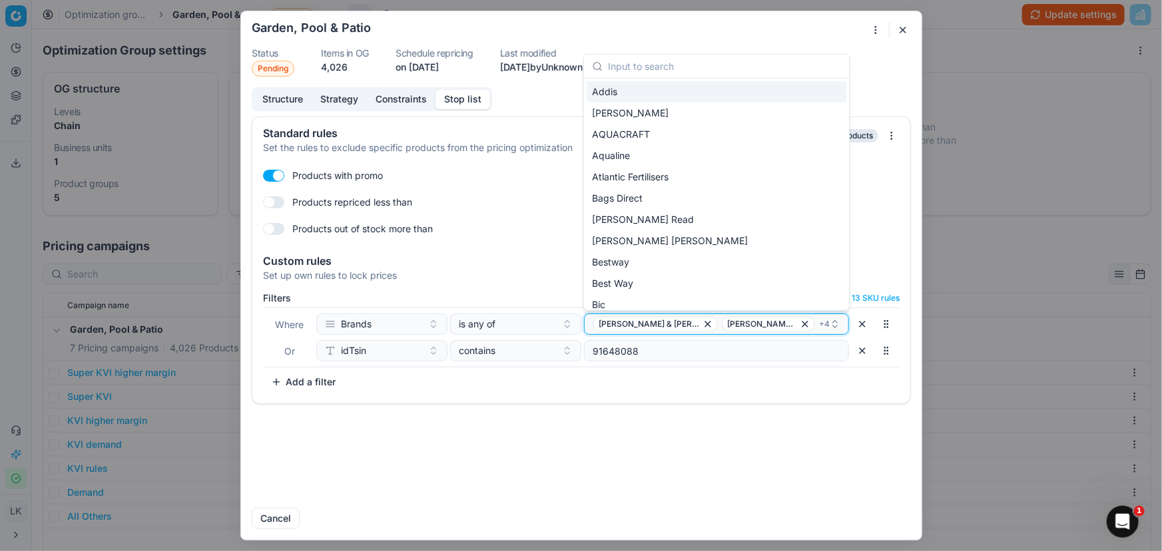
click at [819, 320] on span "+ 4" at bounding box center [824, 324] width 11 height 11
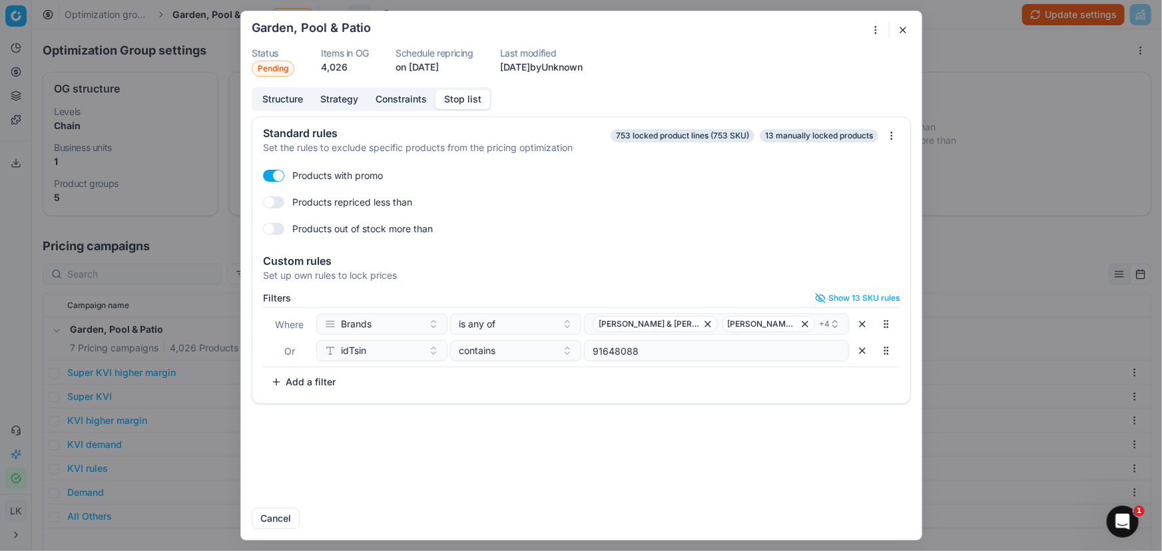
click at [397, 91] on button "Constraints" at bounding box center [401, 99] width 69 height 19
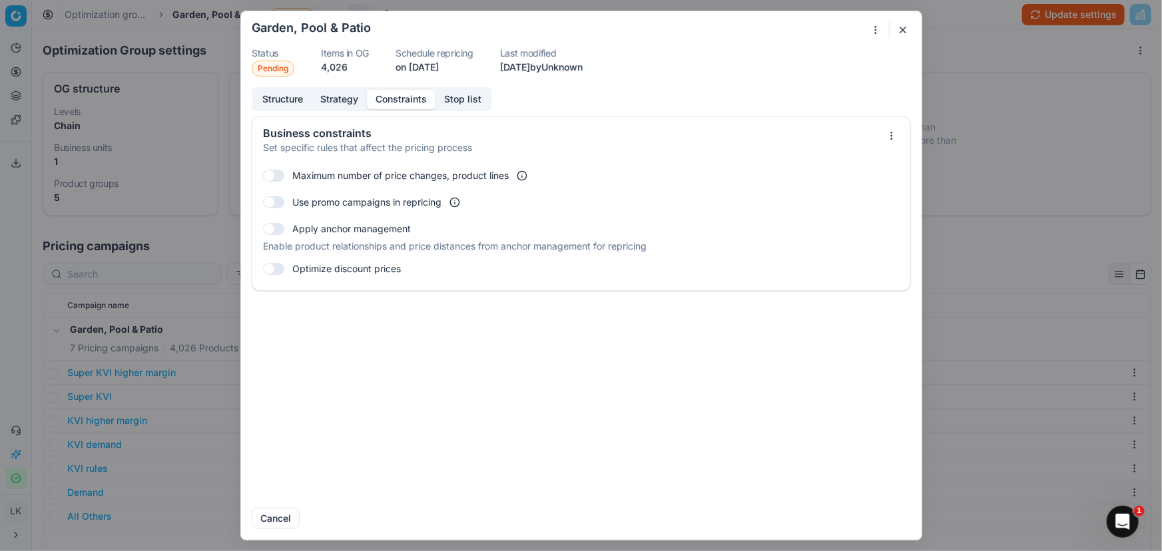
click at [397, 96] on button "Constraints" at bounding box center [401, 99] width 69 height 19
click at [338, 99] on button "Strategy" at bounding box center [339, 99] width 55 height 19
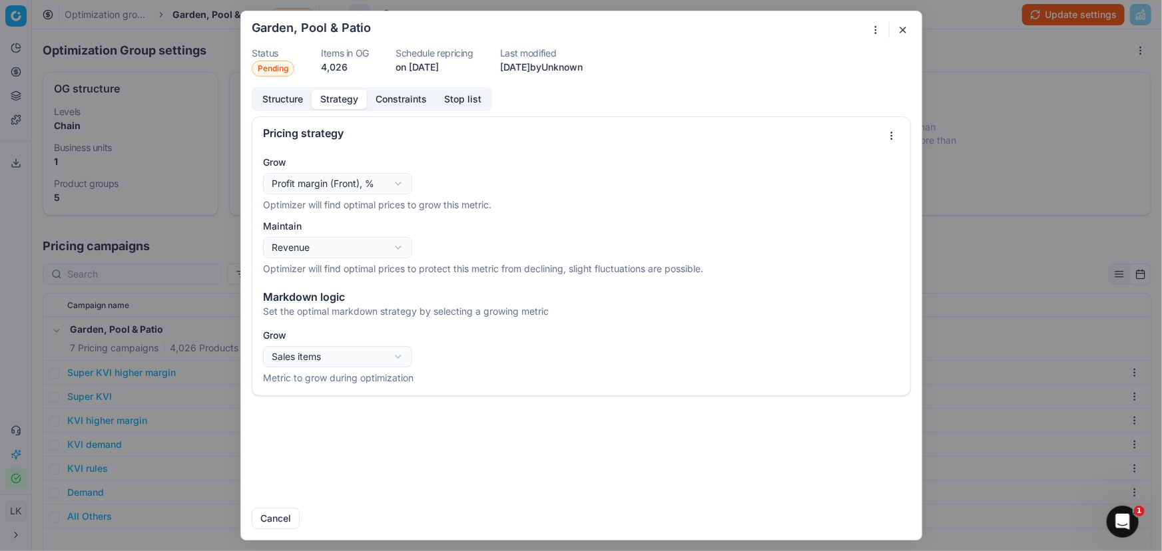
click at [290, 93] on button "Structure" at bounding box center [283, 99] width 58 height 19
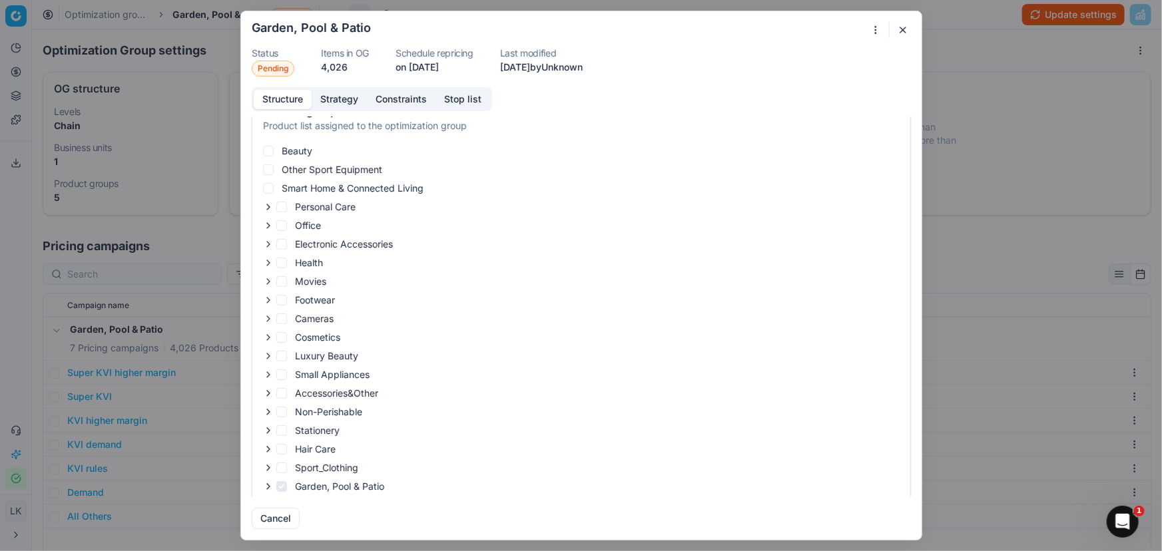
scroll to position [107, 0]
click at [330, 103] on button "Strategy" at bounding box center [339, 99] width 55 height 19
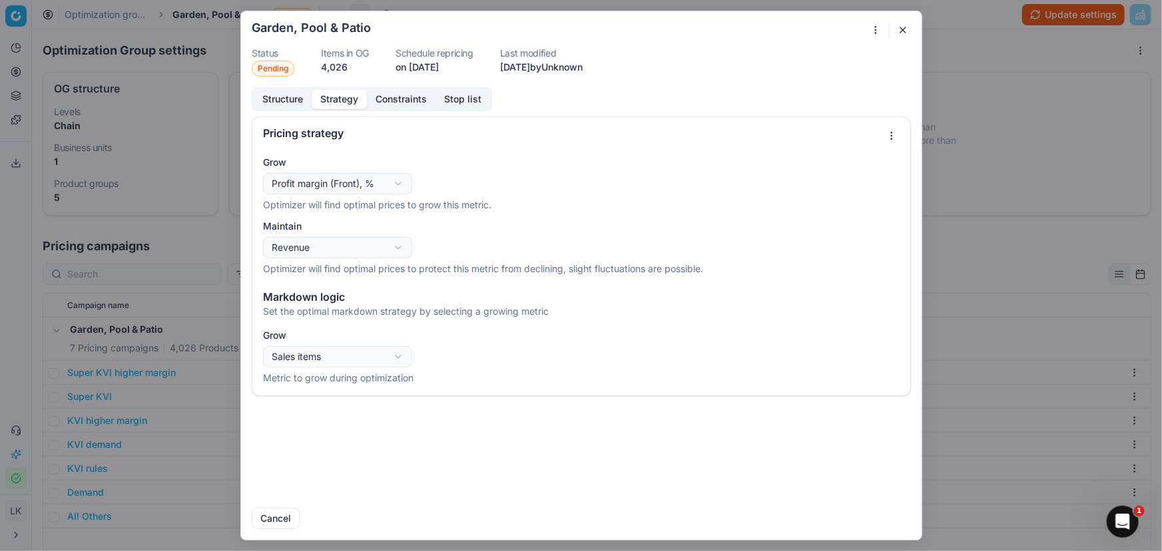
click at [371, 97] on button "Constraints" at bounding box center [401, 99] width 69 height 19
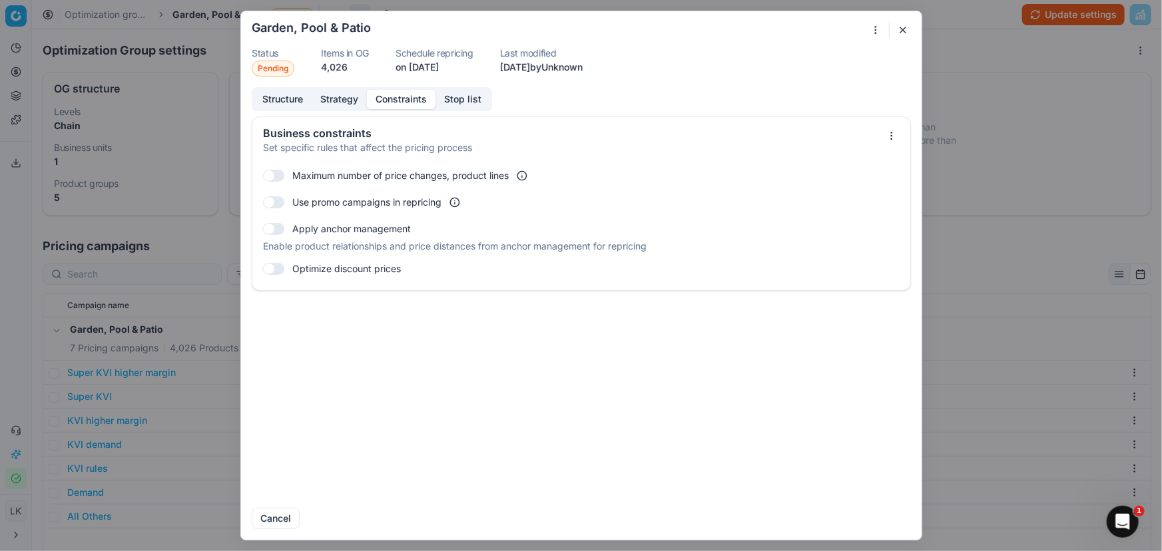
click at [466, 101] on button "Stop list" at bounding box center [462, 99] width 55 height 19
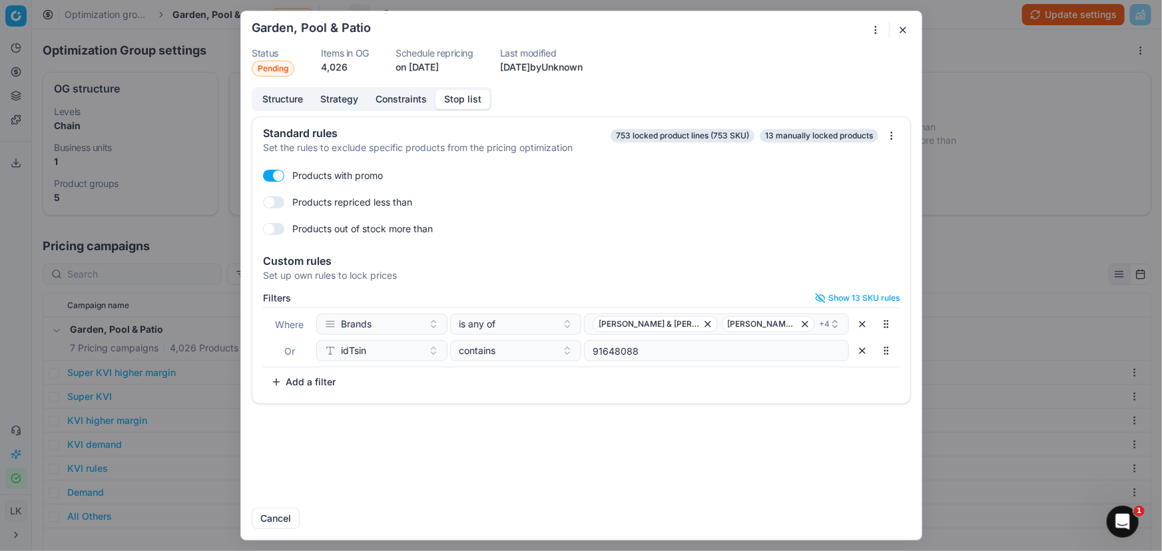
click at [688, 445] on div "Standard rules Set the rules to exclude specific products from the pricing opti…" at bounding box center [581, 306] width 680 height 381
click at [660, 416] on div "Standard rules Set the rules to exclude specific products from the pricing opti…" at bounding box center [581, 306] width 680 height 381
click at [887, 325] on button "button" at bounding box center [885, 324] width 21 height 21
drag, startPoint x: 887, startPoint y: 325, endPoint x: 885, endPoint y: 363, distance: 37.3
click at [885, 363] on div "Where Brands is any of [PERSON_NAME] & [PERSON_NAME]-O-Chef + 4 Or idTsin conta…" at bounding box center [581, 338] width 636 height 60
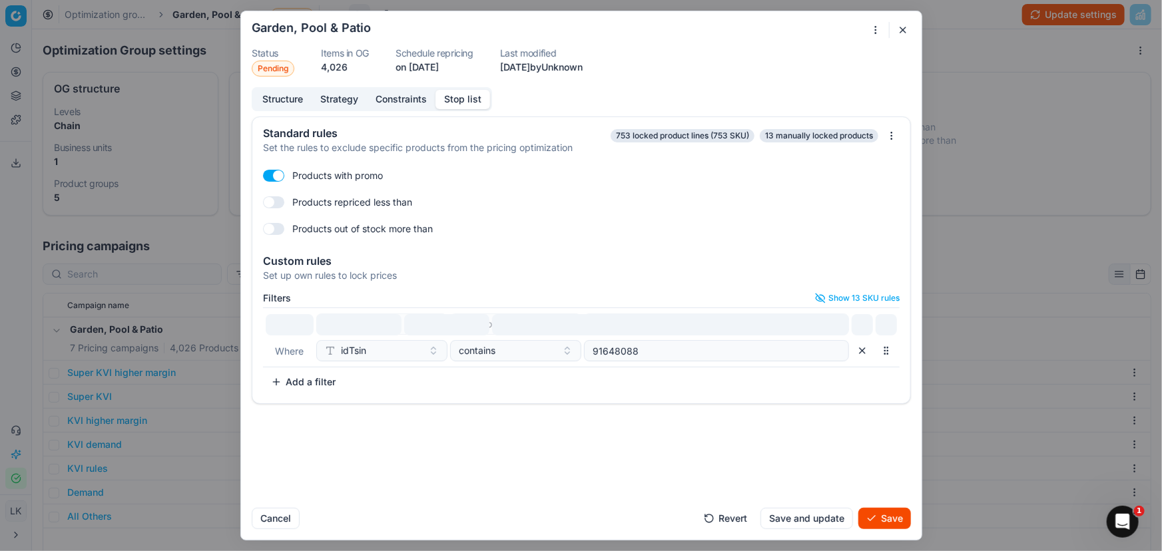
drag, startPoint x: 886, startPoint y: 352, endPoint x: 883, endPoint y: 325, distance: 26.8
click at [883, 325] on button "button" at bounding box center [885, 324] width 21 height 21
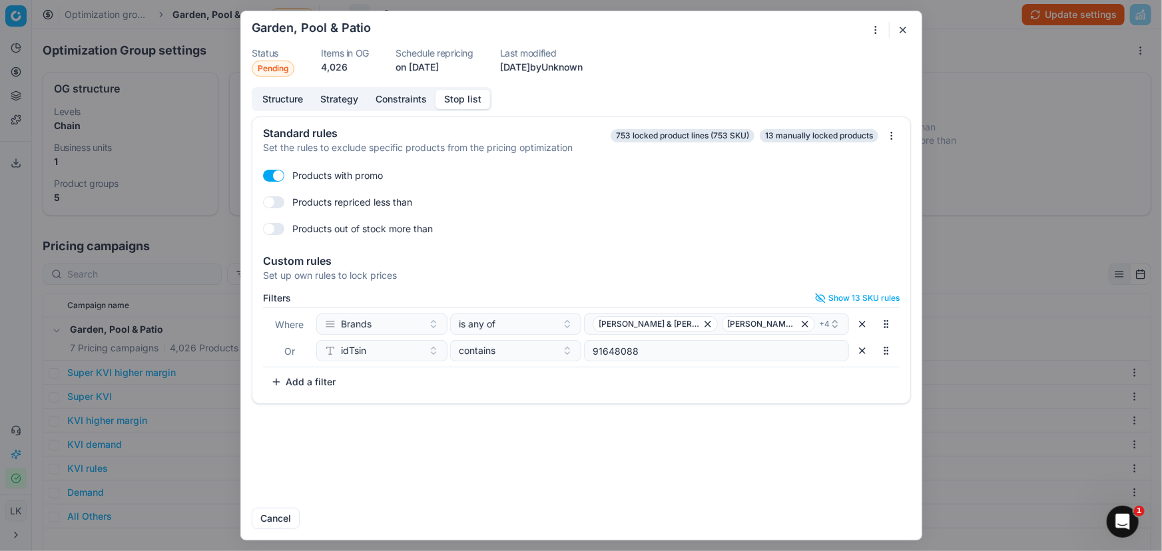
click at [612, 466] on div "Standard rules Set the rules to exclude specific products from the pricing opti…" at bounding box center [581, 306] width 680 height 381
click at [566, 325] on button "is any of" at bounding box center [515, 324] width 131 height 21
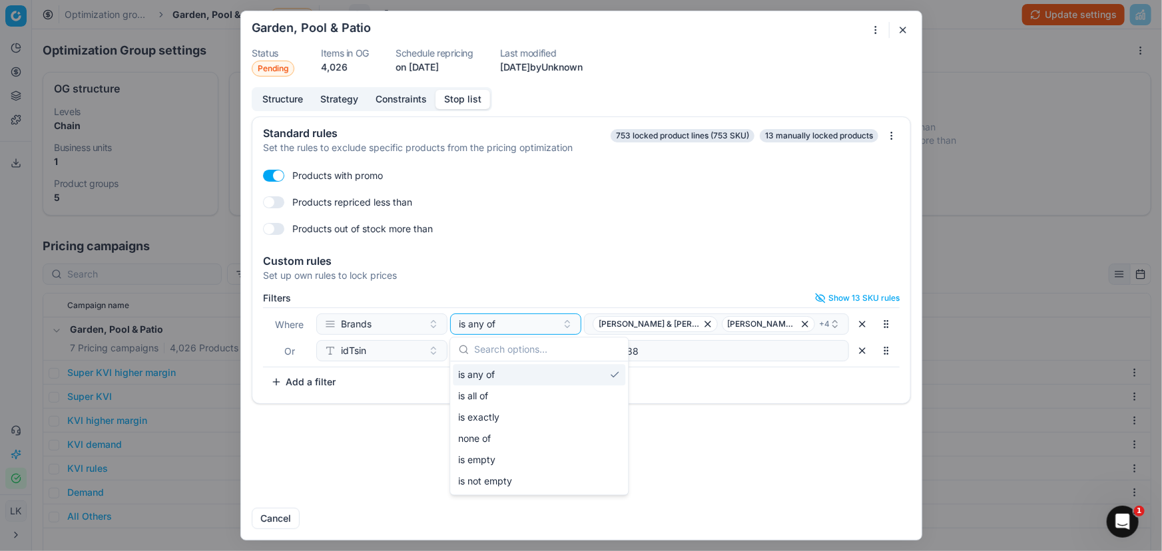
click at [676, 420] on div "Standard rules Set the rules to exclude specific products from the pricing opti…" at bounding box center [581, 306] width 680 height 381
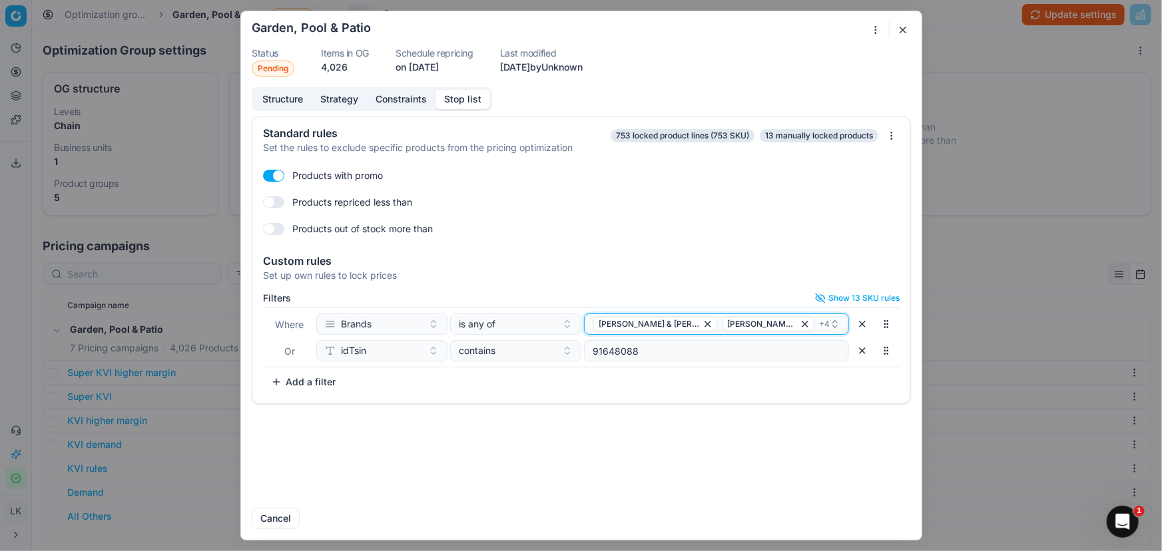
click at [794, 327] on div "[PERSON_NAME] & [PERSON_NAME]-O-Chef + 4" at bounding box center [710, 324] width 237 height 16
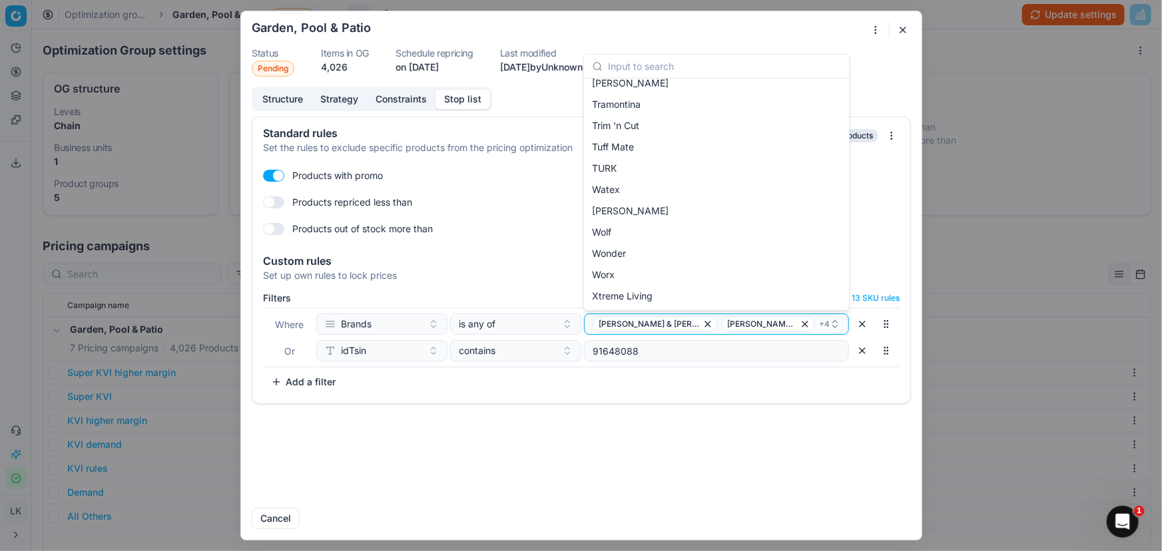
scroll to position [3222, 0]
click at [1023, 133] on div "Oprimization group is saving... Garden, Pool & Patio Status Pending Items in OG…" at bounding box center [581, 275] width 1162 height 551
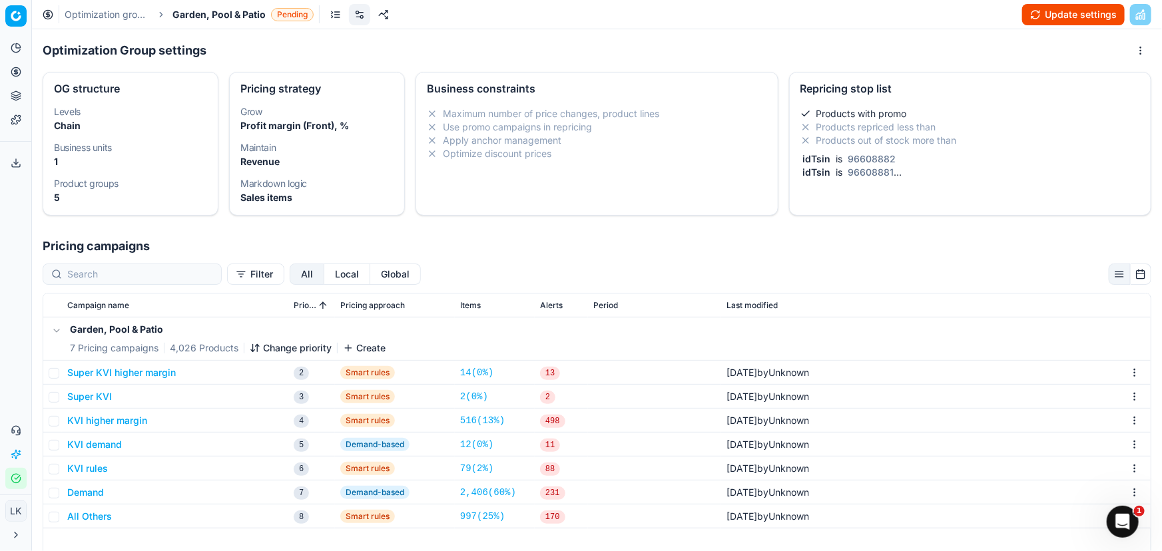
click at [958, 57] on div "Optimization Group settings" at bounding box center [597, 50] width 1108 height 21
